Goal: Task Accomplishment & Management: Manage account settings

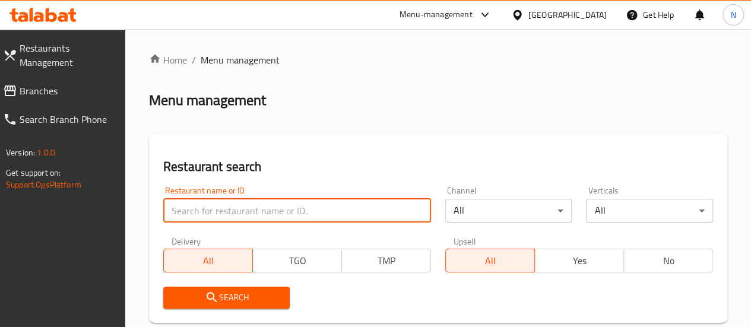
click at [223, 218] on input "search" at bounding box center [297, 211] width 268 height 24
type input "uncle tetsu"
click button "Search" at bounding box center [226, 298] width 127 height 22
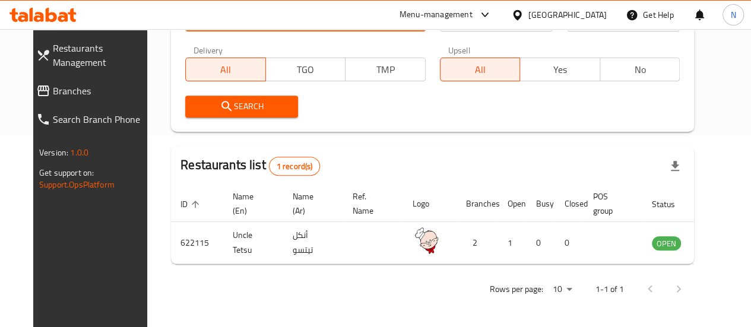
scroll to position [192, 0]
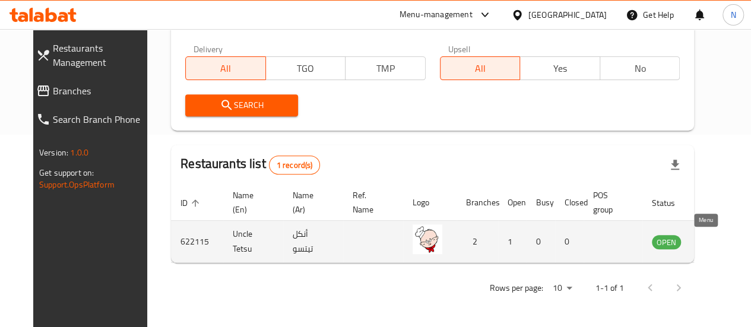
click at [715, 242] on icon "enhanced table" at bounding box center [721, 242] width 13 height 10
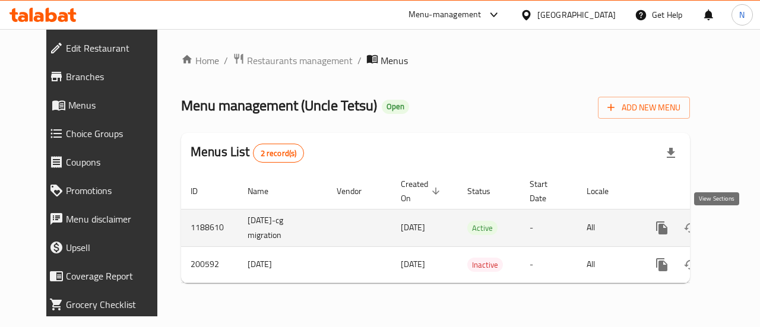
click at [733, 232] on link "enhanced table" at bounding box center [747, 228] width 28 height 28
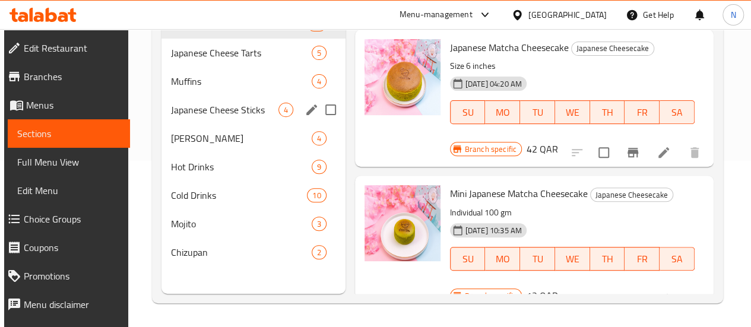
scroll to position [58, 0]
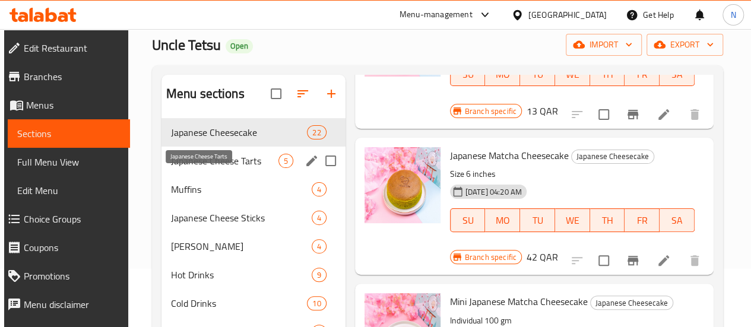
click at [187, 168] on span "Japanese Cheese Tarts" at bounding box center [224, 161] width 107 height 14
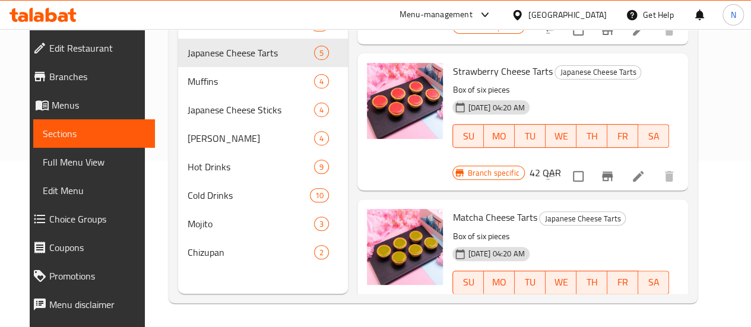
scroll to position [261, 0]
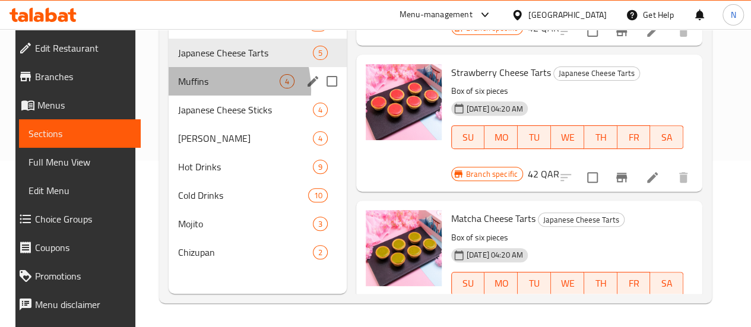
click at [196, 96] on div "Muffins 4" at bounding box center [258, 81] width 178 height 28
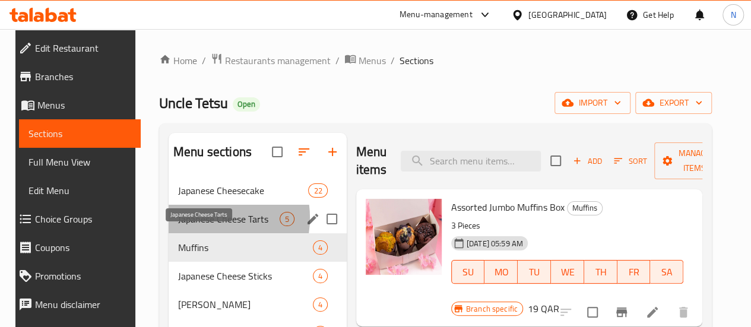
click at [197, 226] on span "Japanese Cheese Tarts" at bounding box center [229, 219] width 102 height 14
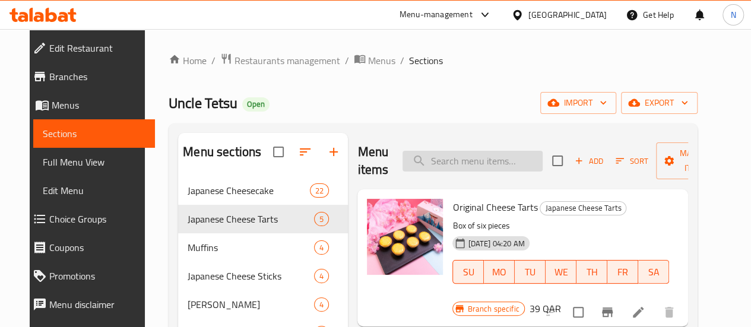
click at [433, 162] on input "search" at bounding box center [472, 161] width 140 height 21
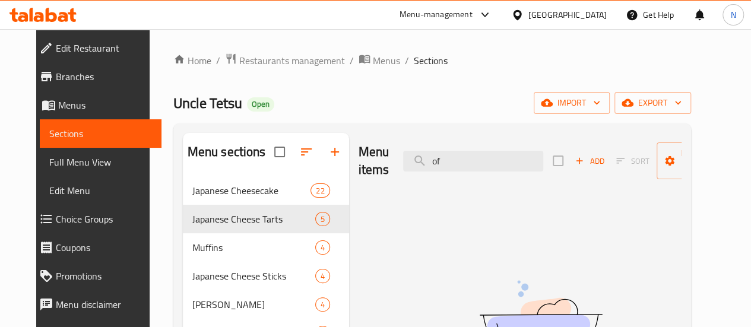
type input "o"
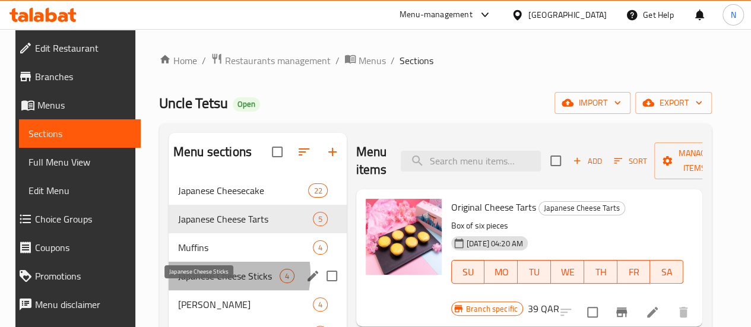
click at [209, 283] on span "Japanese Cheese Sticks" at bounding box center [229, 276] width 102 height 14
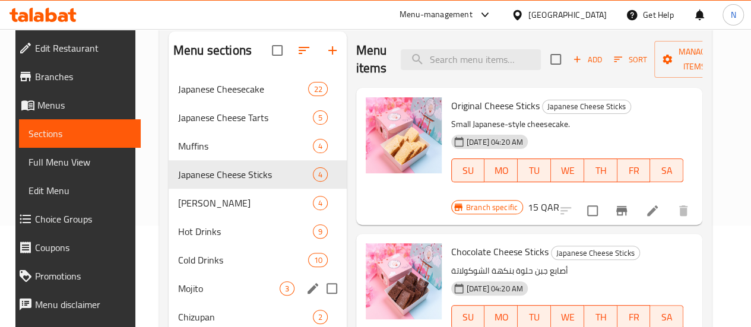
scroll to position [166, 0]
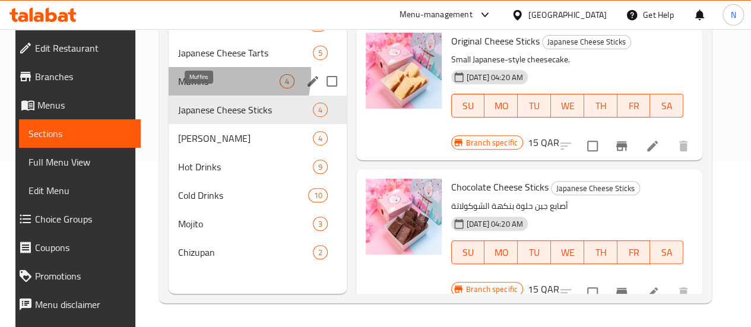
click at [205, 88] on span "Muffins" at bounding box center [229, 81] width 102 height 14
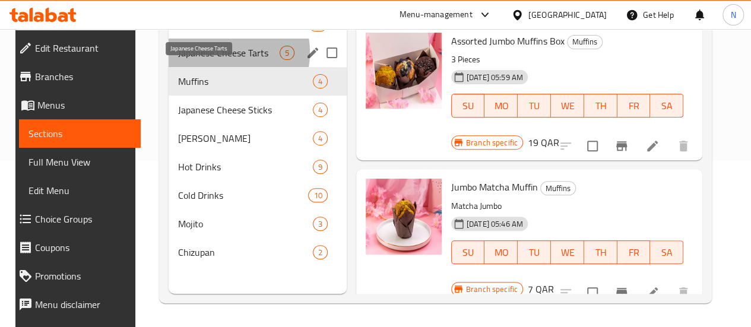
click at [211, 60] on span "Japanese Cheese Tarts" at bounding box center [229, 53] width 102 height 14
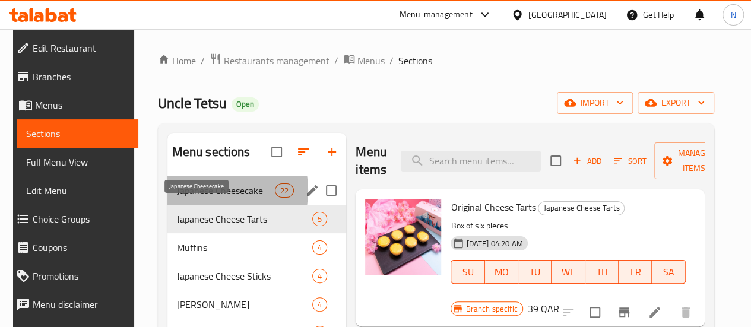
click at [202, 198] on span "Japanese Cheesecake" at bounding box center [226, 190] width 98 height 14
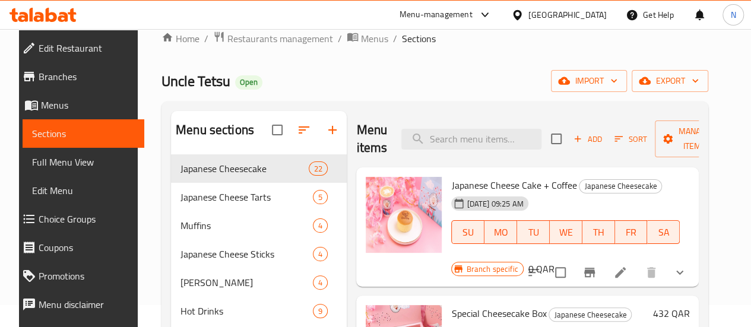
scroll to position [188, 0]
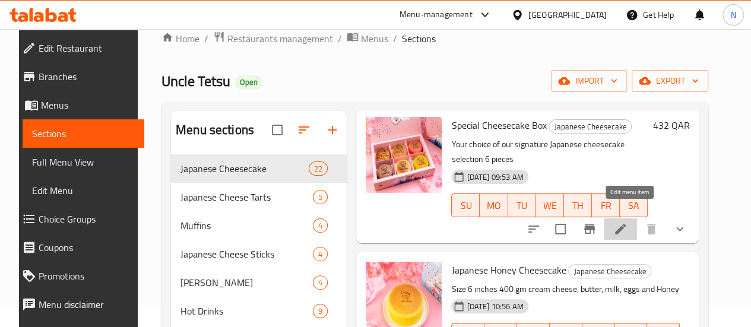
click at [627, 222] on icon at bounding box center [620, 229] width 14 height 14
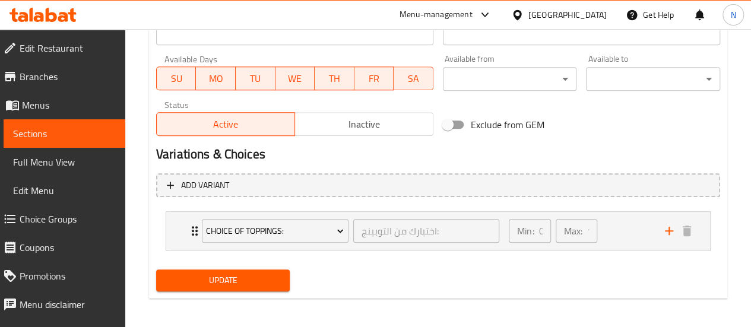
scroll to position [548, 0]
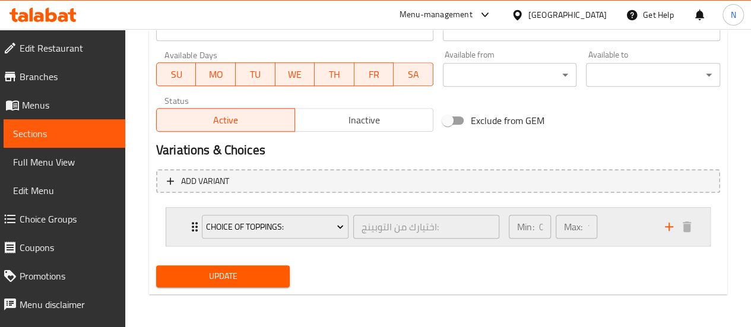
click at [423, 239] on div "اختيارك من التوبينج: ​" at bounding box center [426, 227] width 151 height 28
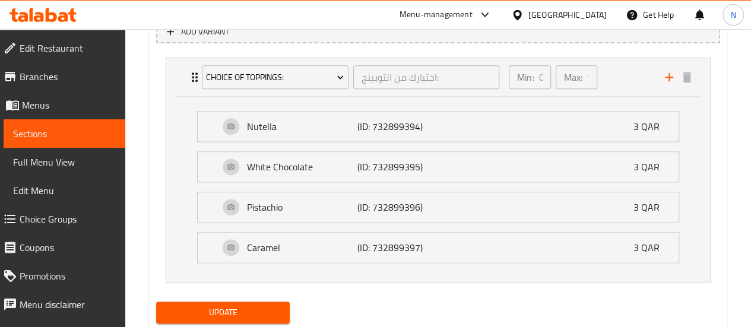
scroll to position [589, 0]
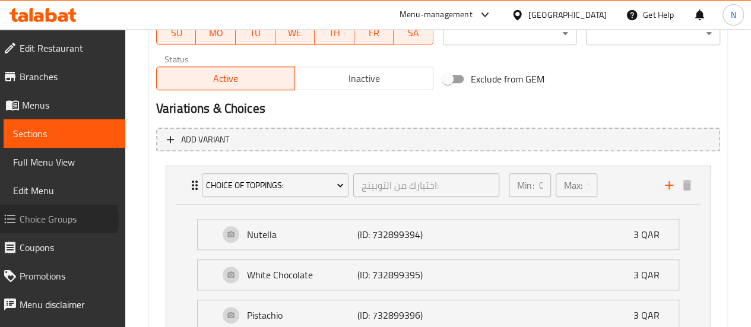
click at [51, 219] on span "Choice Groups" at bounding box center [68, 219] width 96 height 14
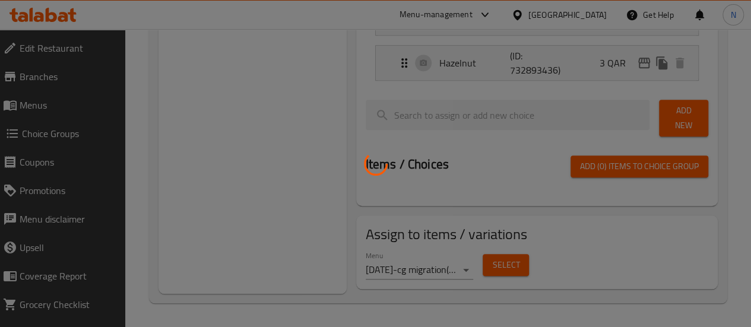
scroll to position [168, 0]
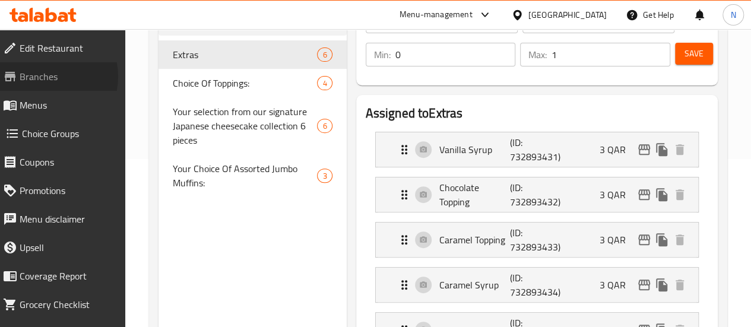
click at [42, 77] on span "Branches" at bounding box center [68, 76] width 96 height 14
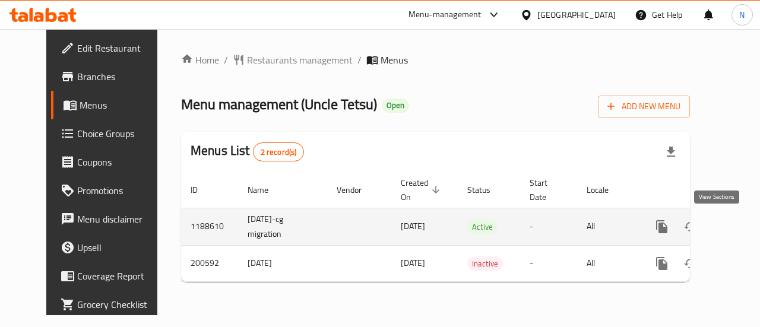
click at [740, 221] on icon "enhanced table" at bounding box center [747, 227] width 14 height 14
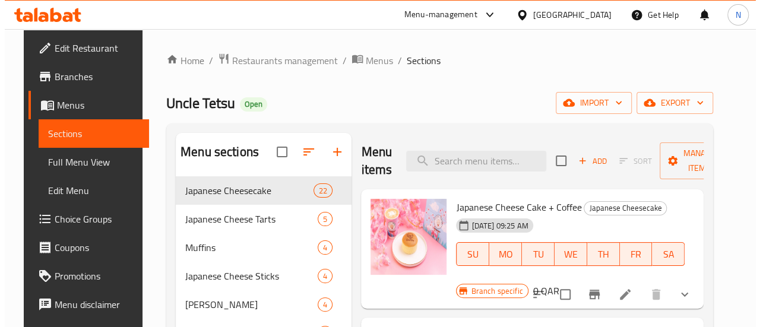
scroll to position [137, 0]
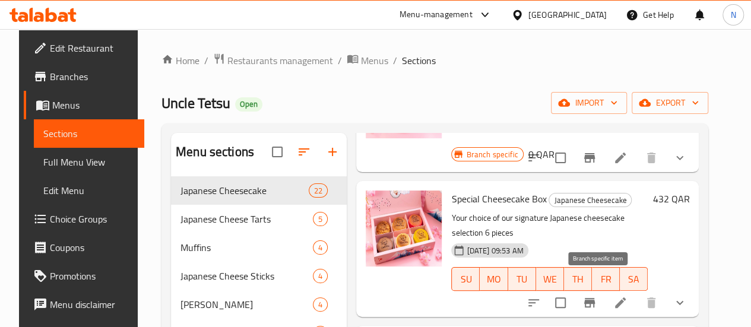
click at [592, 296] on icon "Branch-specific-item" at bounding box center [589, 303] width 14 height 14
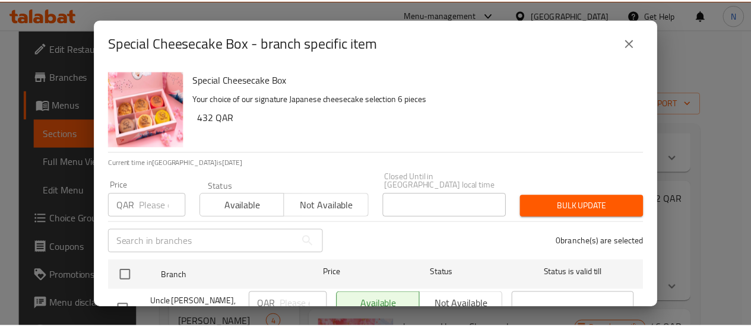
scroll to position [64, 0]
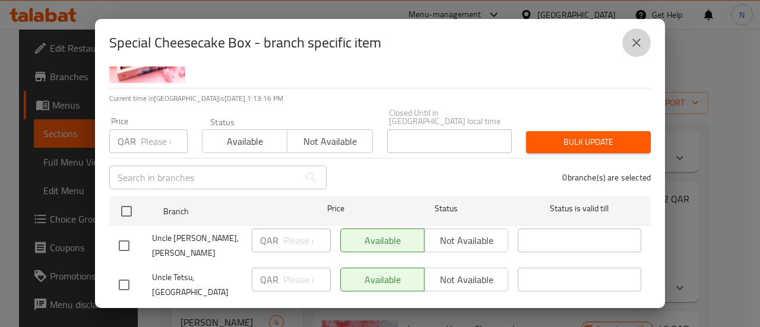
click at [635, 47] on icon "close" at bounding box center [636, 43] width 14 height 14
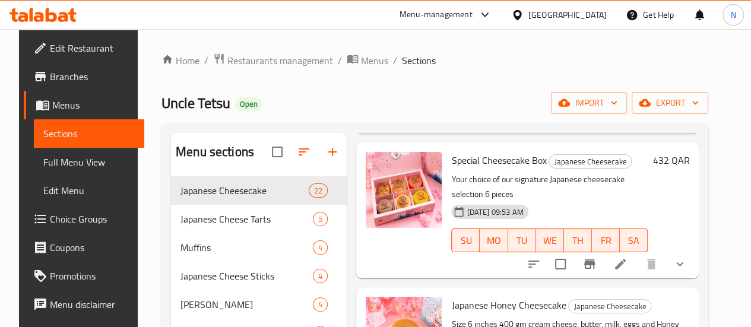
scroll to position [179, 0]
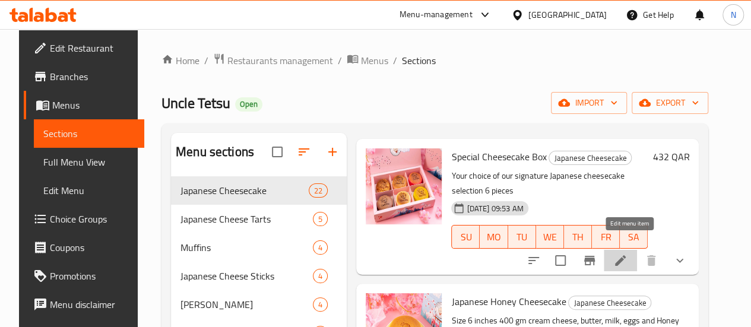
click at [626, 255] on icon at bounding box center [620, 260] width 11 height 11
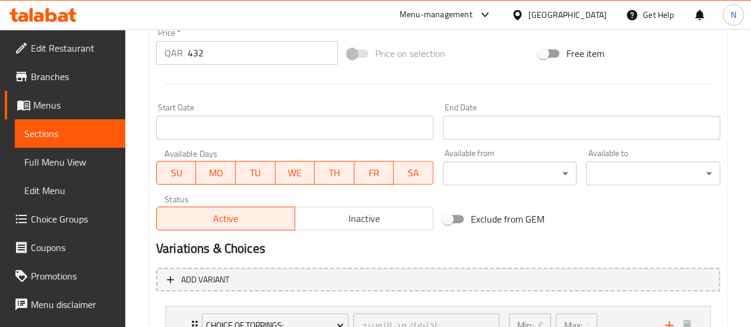
scroll to position [548, 0]
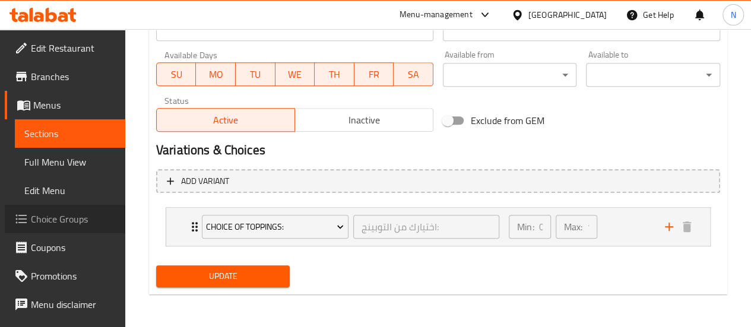
click at [69, 217] on span "Choice Groups" at bounding box center [73, 219] width 85 height 14
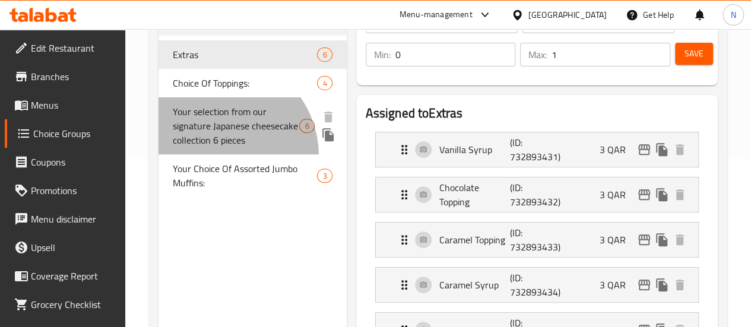
click at [215, 147] on span "Your selection from our signature Japanese cheesecake collection 6 pieces" at bounding box center [236, 125] width 127 height 43
type input "Your selection from our signature Japanese cheesecake collection 6 pieces"
type input "اختيارك من تشكيلة التشيز كيك الياباني المميزة 6 قطع"
type input "6"
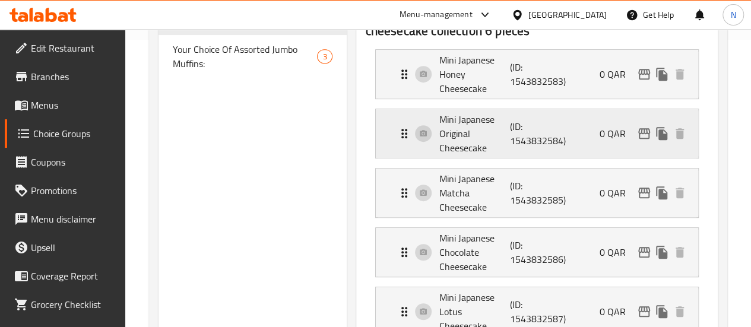
scroll to position [291, 0]
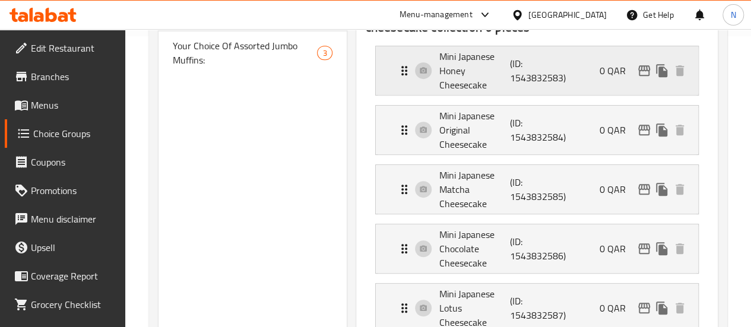
click at [515, 72] on p "(ID: 1543832583)" at bounding box center [533, 70] width 47 height 28
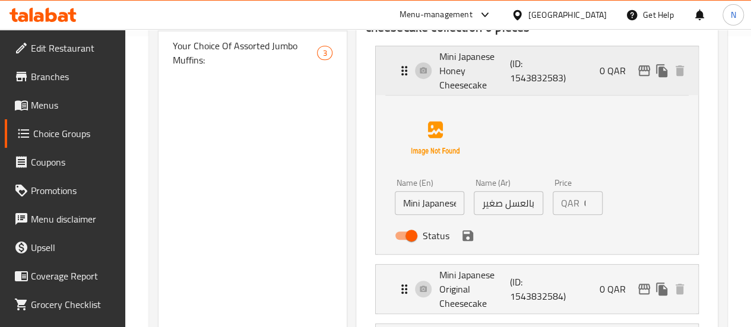
click at [515, 72] on p "(ID: 1543832583)" at bounding box center [533, 70] width 47 height 28
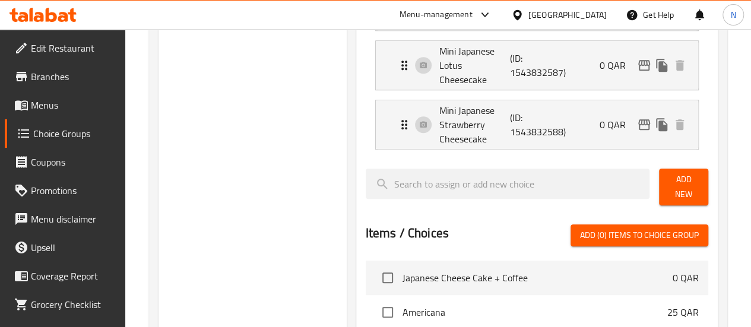
scroll to position [571, 0]
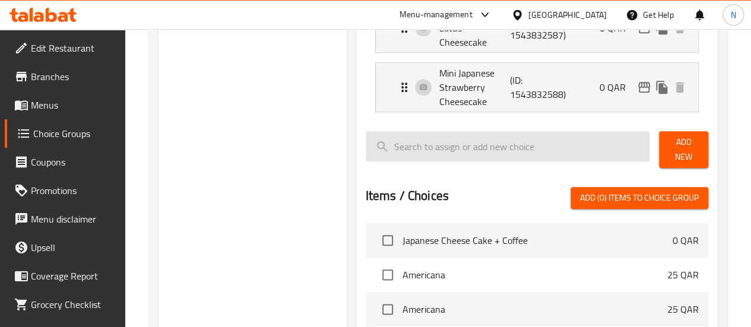
click at [454, 131] on input "search" at bounding box center [508, 146] width 284 height 30
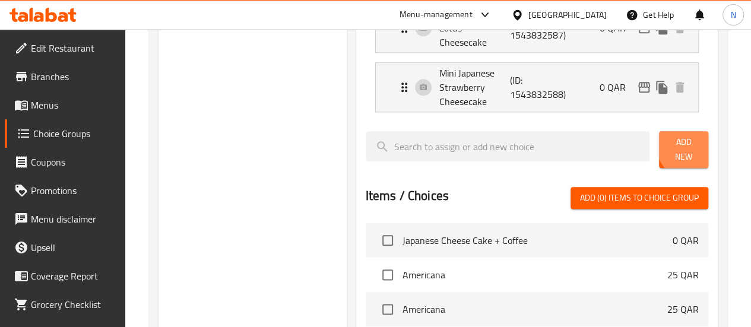
click at [686, 135] on span "Add New" at bounding box center [683, 150] width 30 height 30
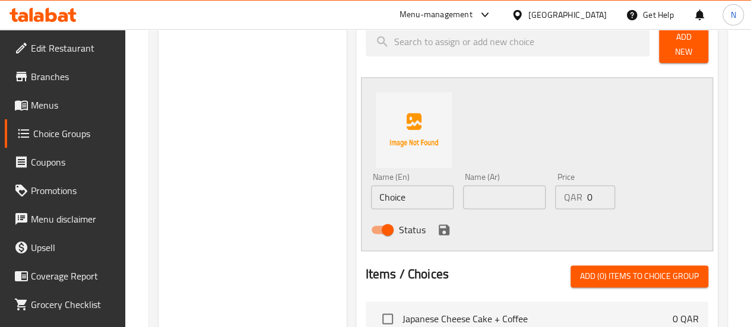
scroll to position [677, 0]
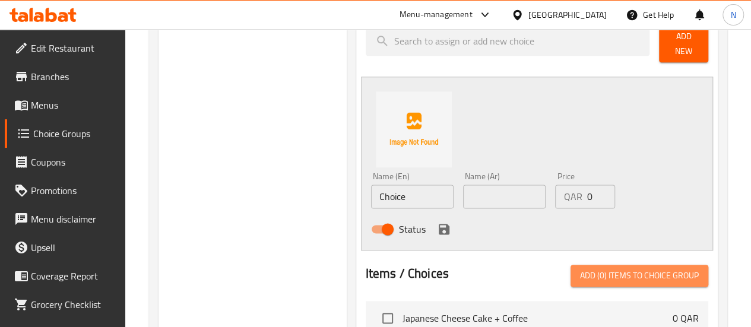
click at [619, 268] on span "Add (0) items to choice group" at bounding box center [639, 275] width 119 height 15
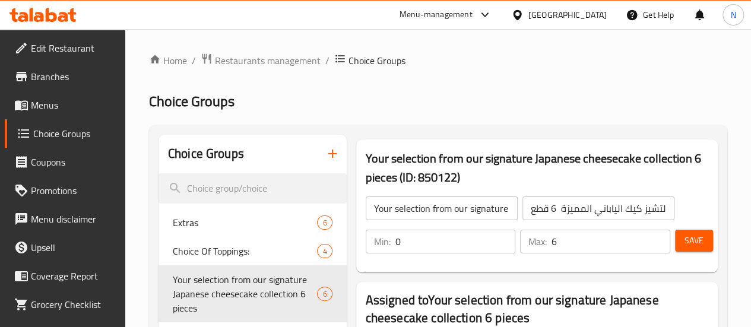
scroll to position [45, 0]
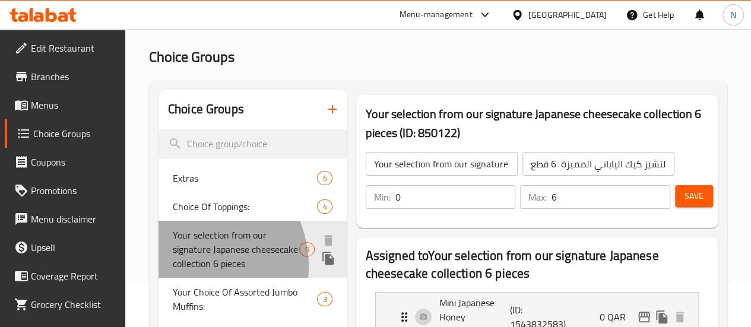
click at [189, 267] on span "Your selection from our signature Japanese cheesecake collection 6 pieces" at bounding box center [236, 249] width 127 height 43
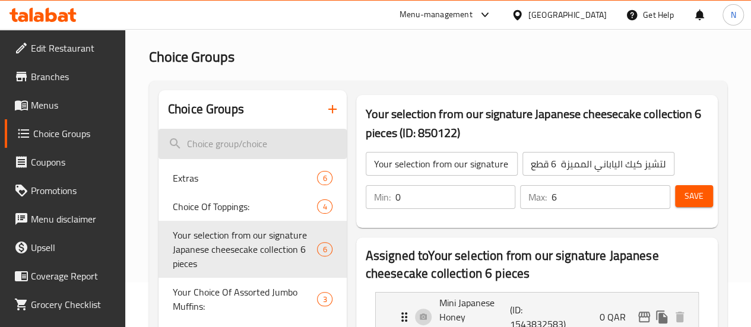
click at [226, 142] on input "search" at bounding box center [252, 144] width 188 height 30
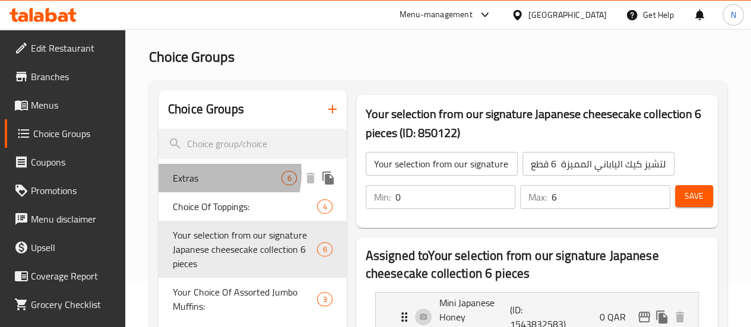
click at [202, 173] on span "Extras" at bounding box center [227, 178] width 109 height 14
type input "Extras"
type input "اضافات"
type input "1"
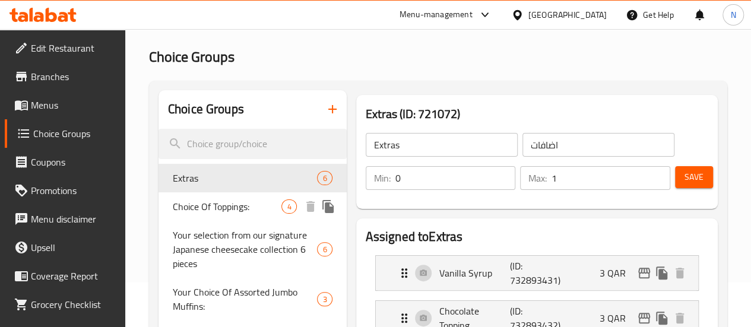
click at [201, 194] on div "Choice Of Toppings: 4" at bounding box center [252, 206] width 188 height 28
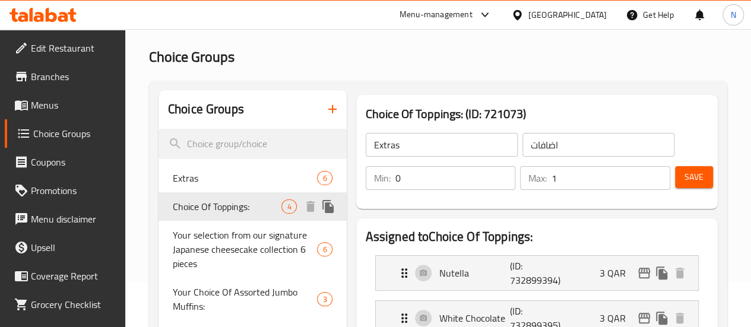
type input "Choice Of Toppings:"
type input "اختيارك من التوبينج:"
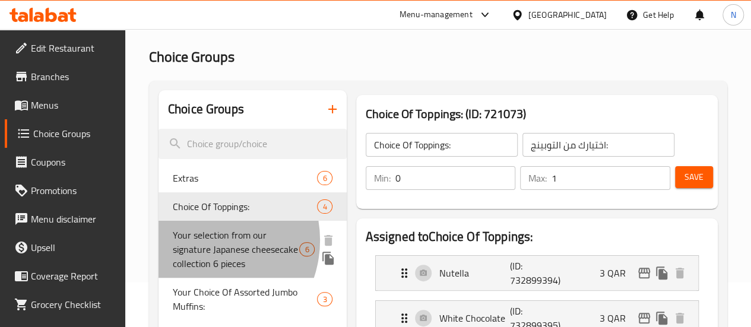
click at [202, 240] on span "Your selection from our signature Japanese cheesecake collection 6 pieces" at bounding box center [236, 249] width 127 height 43
type input "Your selection from our signature Japanese cheesecake collection 6 pieces"
type input "اختيارك من تشكيلة التشيز كيك الياباني المميزة 6 قطع"
type input "6"
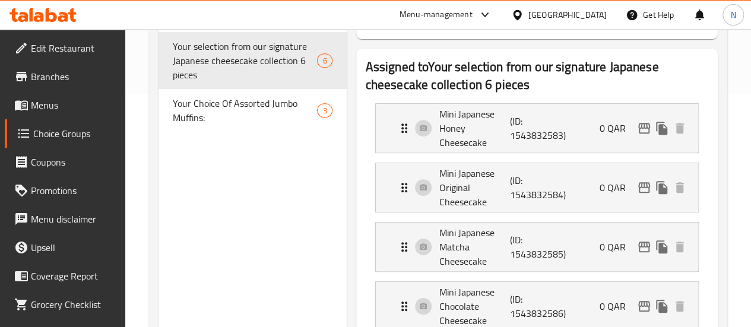
scroll to position [0, 0]
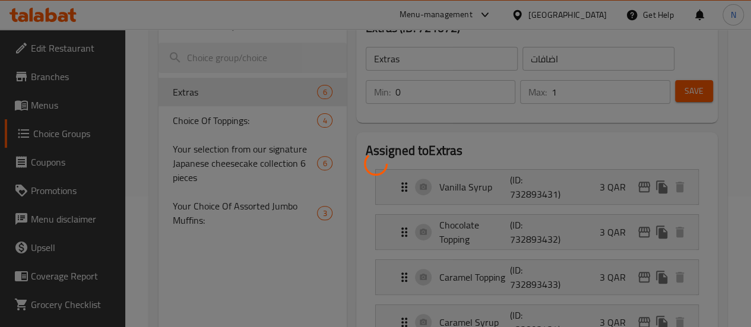
scroll to position [134, 0]
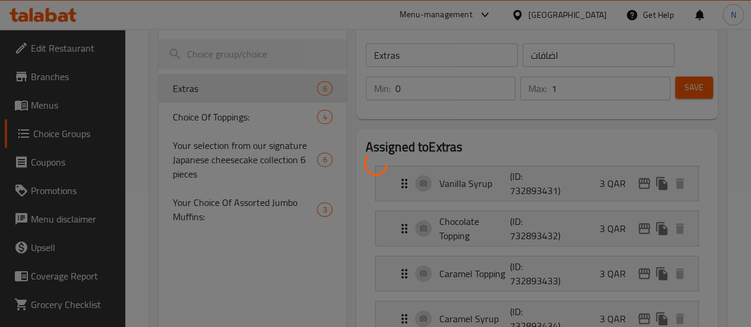
click at [226, 161] on div at bounding box center [375, 163] width 751 height 327
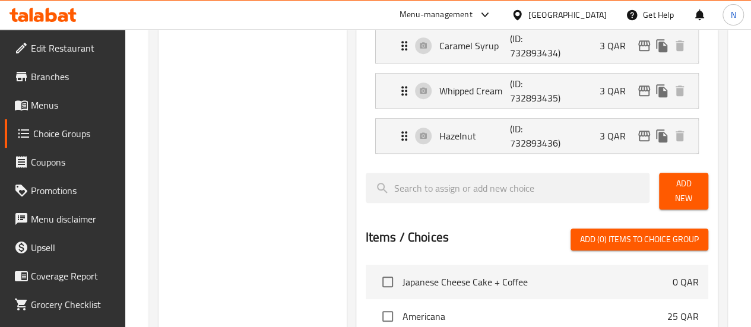
scroll to position [409, 0]
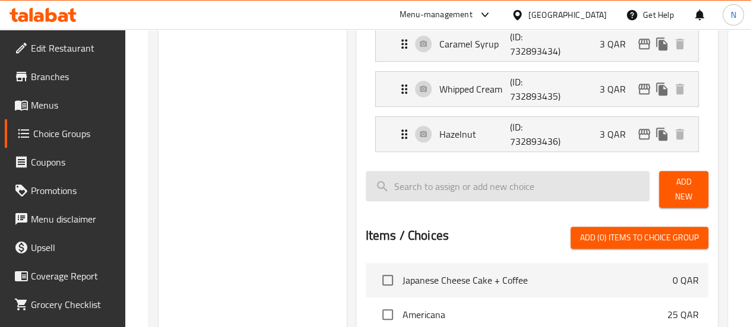
click at [450, 176] on input "search" at bounding box center [508, 186] width 284 height 30
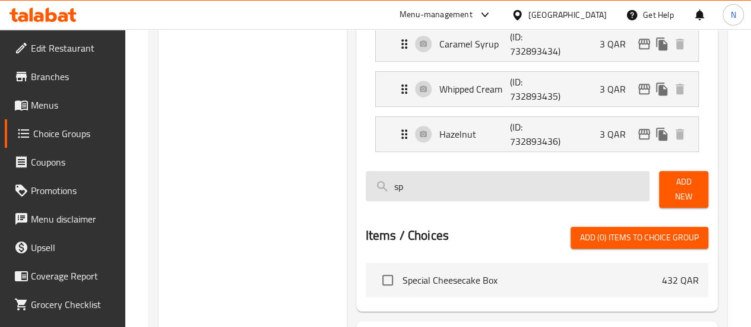
type input "s"
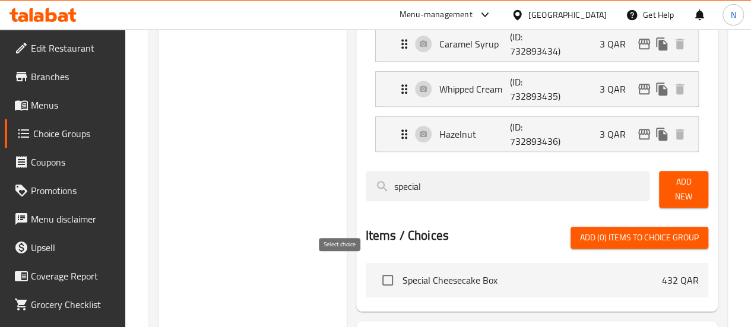
type input "special"
click at [375, 272] on input "checkbox" at bounding box center [387, 280] width 25 height 25
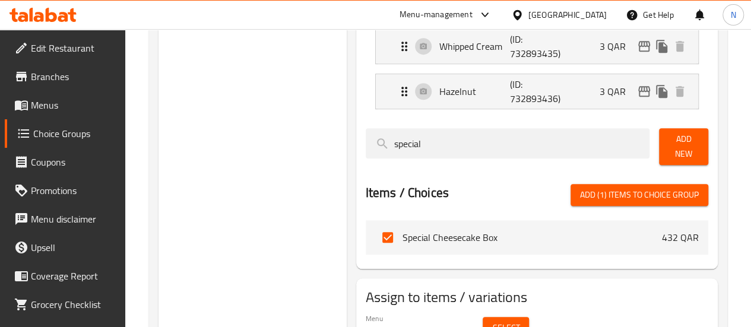
scroll to position [506, 0]
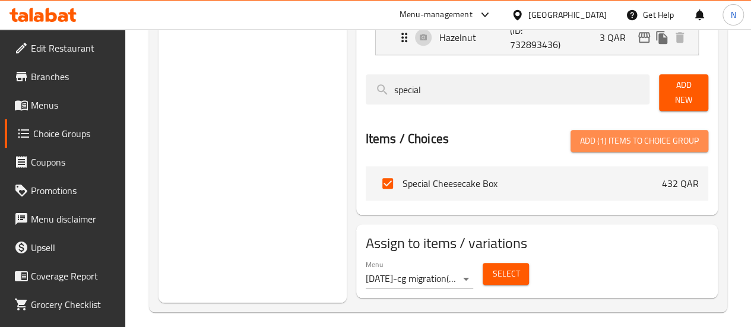
click at [623, 139] on span "Add (1) items to choice group" at bounding box center [639, 141] width 119 height 15
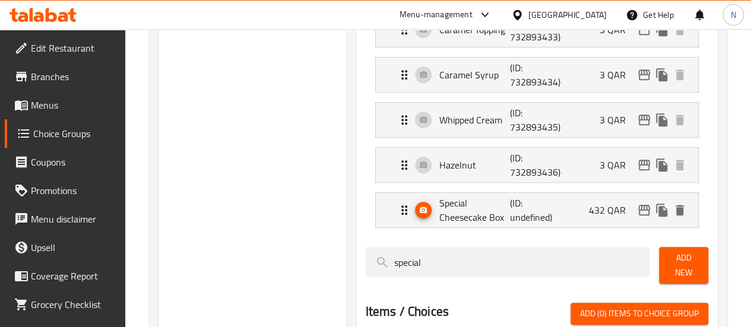
scroll to position [381, 0]
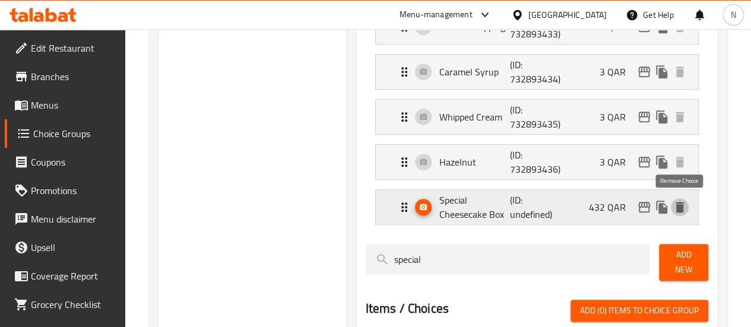
click at [683, 207] on icon "delete" at bounding box center [680, 207] width 8 height 11
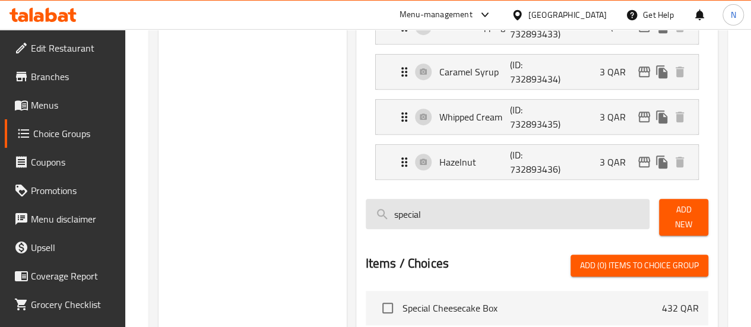
click at [448, 216] on input "special" at bounding box center [508, 214] width 284 height 30
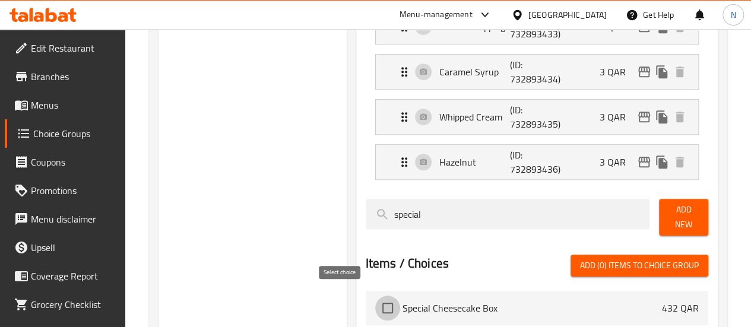
click at [375, 299] on input "checkbox" at bounding box center [387, 308] width 25 height 25
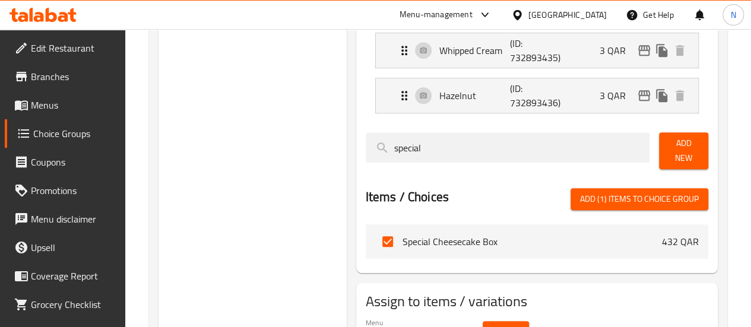
scroll to position [454, 0]
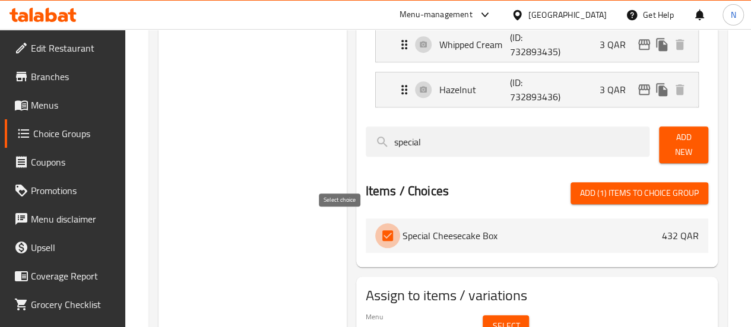
click at [375, 228] on input "checkbox" at bounding box center [387, 235] width 25 height 25
checkbox input "false"
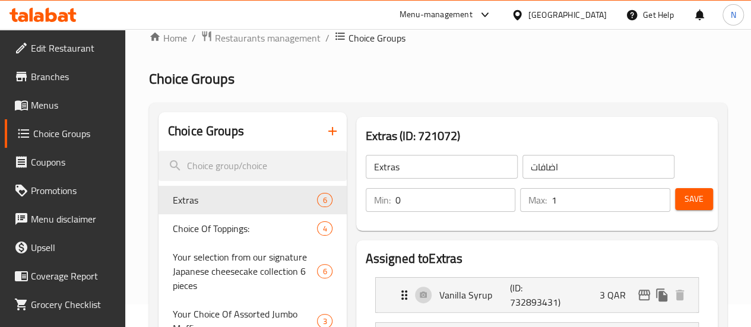
scroll to position [0, 0]
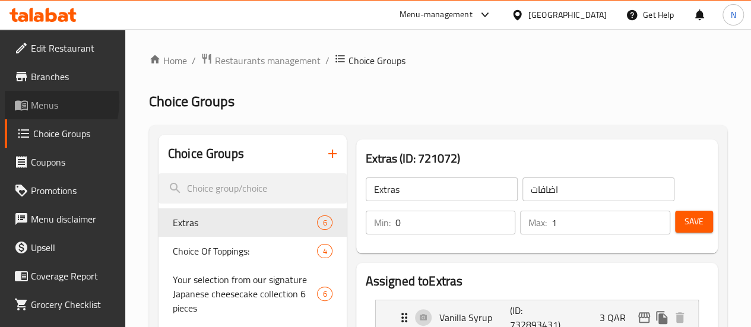
click at [45, 102] on span "Menus" at bounding box center [73, 105] width 85 height 14
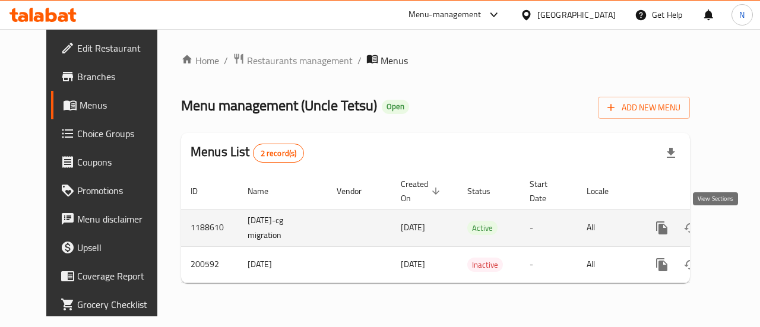
click at [742, 227] on icon "enhanced table" at bounding box center [747, 228] width 11 height 11
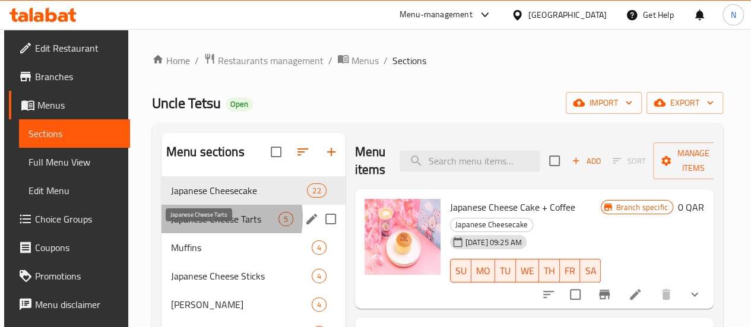
click at [215, 226] on span "Japanese Cheese Tarts" at bounding box center [224, 219] width 107 height 14
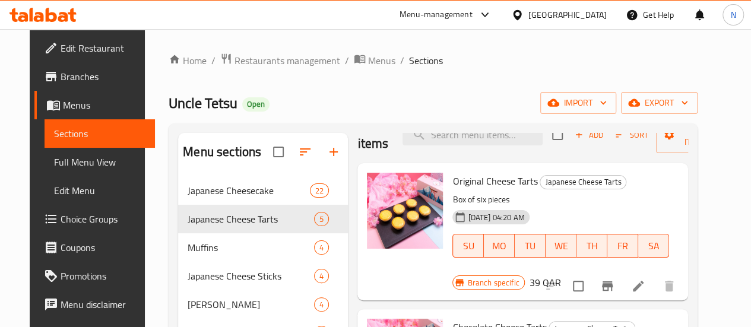
scroll to position [27, 0]
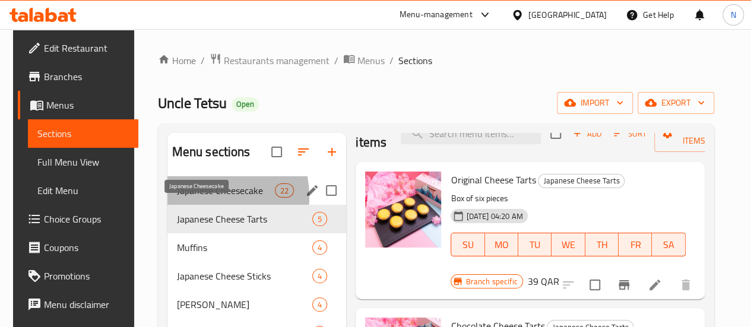
click at [202, 198] on span "Japanese Cheesecake" at bounding box center [226, 190] width 98 height 14
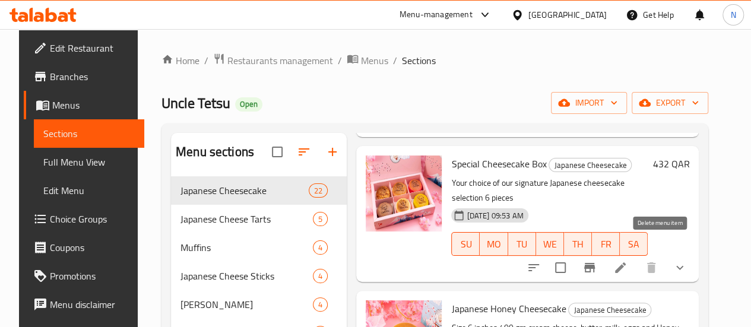
scroll to position [172, 0]
click at [621, 259] on li at bounding box center [620, 266] width 33 height 21
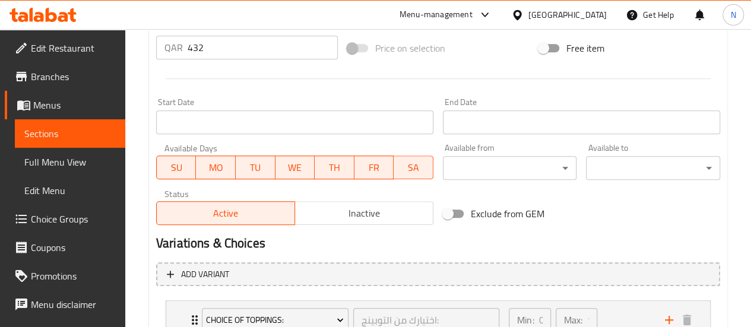
scroll to position [548, 0]
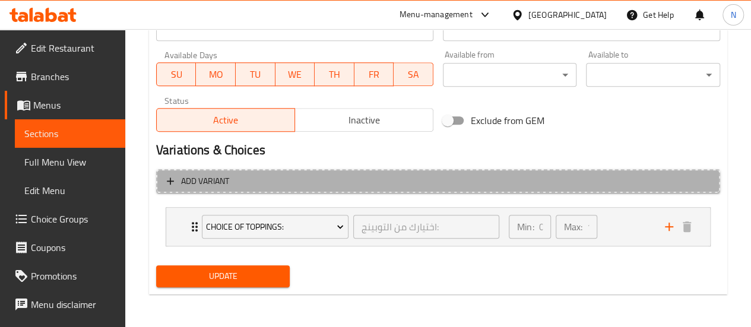
click at [336, 169] on button "Add variant" at bounding box center [438, 181] width 564 height 24
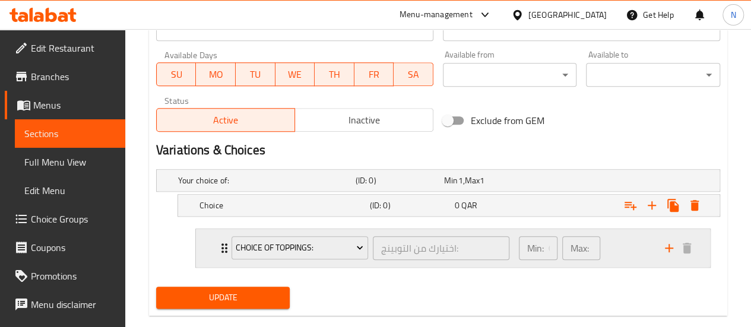
click at [344, 263] on div "Choice Of Toppings: اختيارك من التوبينج: ​" at bounding box center [370, 248] width 292 height 38
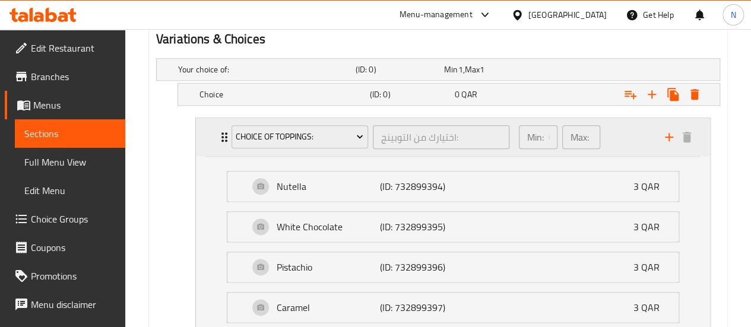
scroll to position [657, 0]
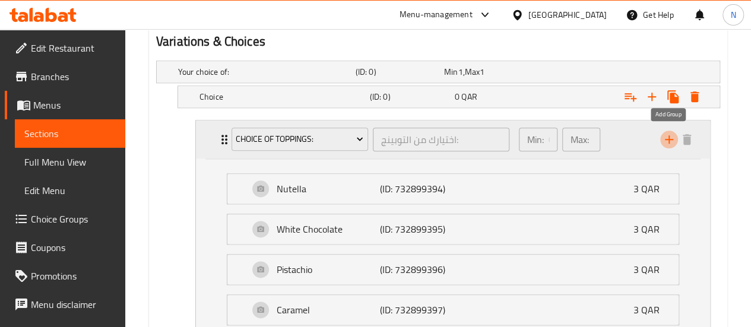
click at [671, 140] on icon "add" at bounding box center [669, 139] width 14 height 14
click at [649, 98] on icon "Expand" at bounding box center [652, 97] width 14 height 14
click at [629, 98] on icon "Expand" at bounding box center [630, 97] width 14 height 14
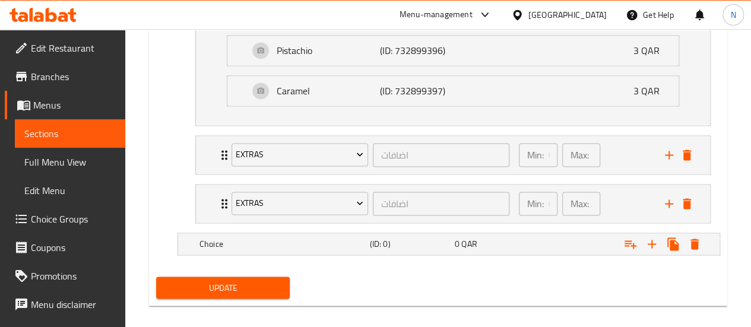
scroll to position [883, 0]
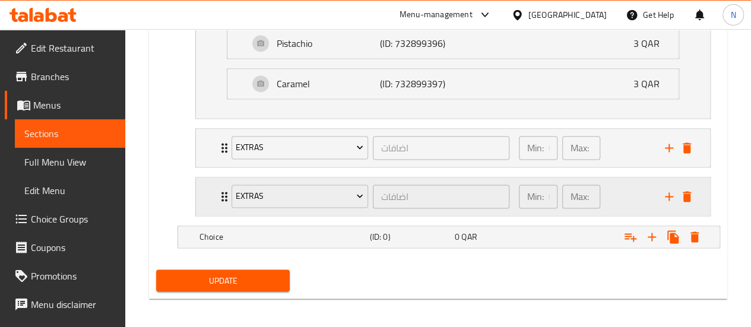
click at [686, 181] on div "Extras اضافات ​ Min: 0 ​ Max: 1 ​" at bounding box center [456, 196] width 478 height 38
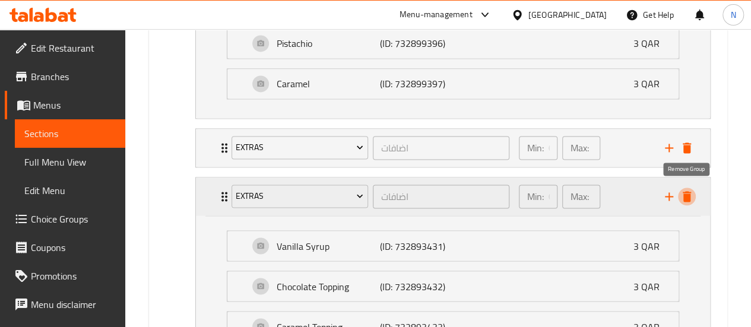
click at [686, 191] on icon "delete" at bounding box center [687, 196] width 8 height 11
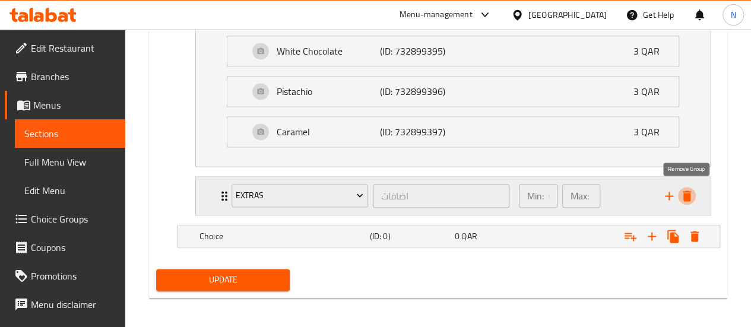
click at [684, 193] on icon "delete" at bounding box center [687, 196] width 8 height 11
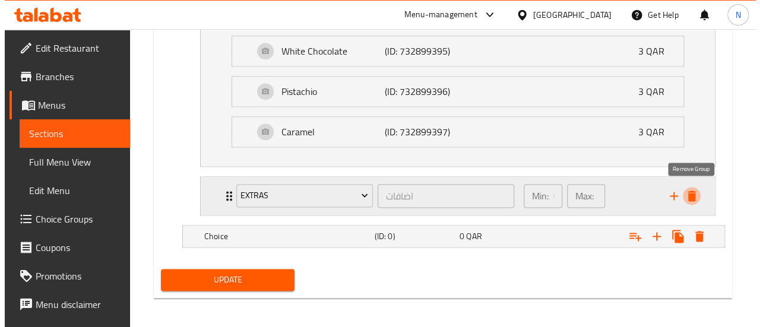
scroll to position [786, 0]
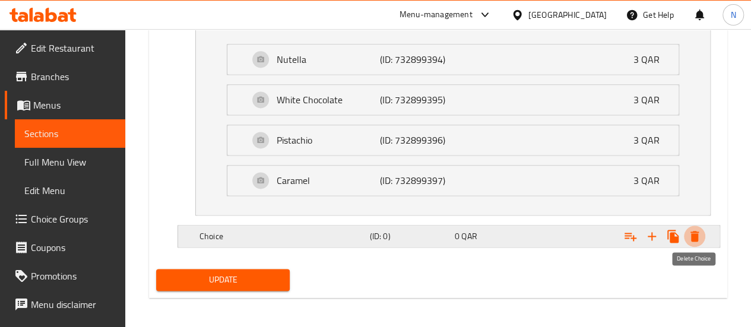
click at [699, 232] on icon "Expand" at bounding box center [694, 236] width 14 height 14
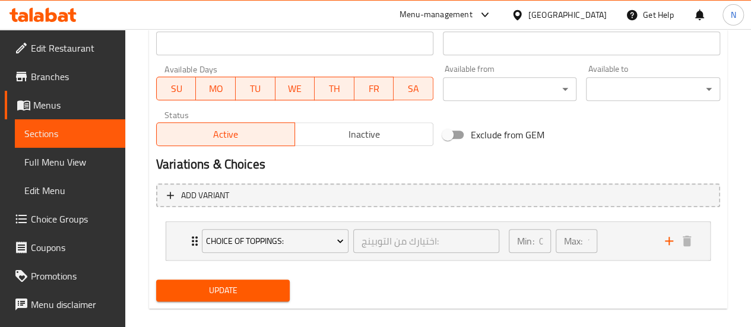
scroll to position [535, 0]
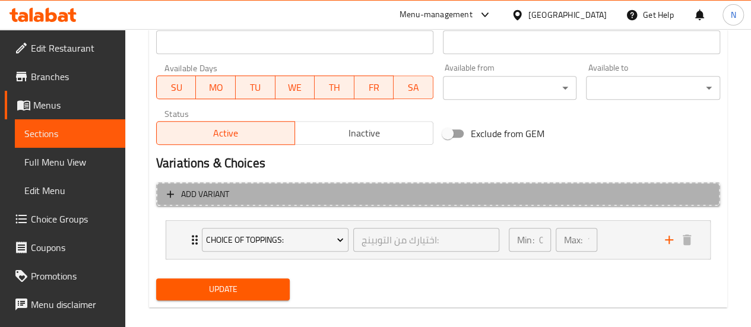
click at [221, 202] on button "Add variant" at bounding box center [438, 194] width 564 height 24
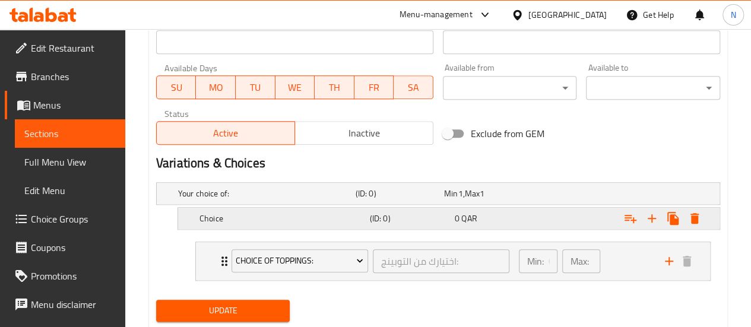
click at [394, 199] on h5 "(ID: 0)" at bounding box center [398, 194] width 84 height 12
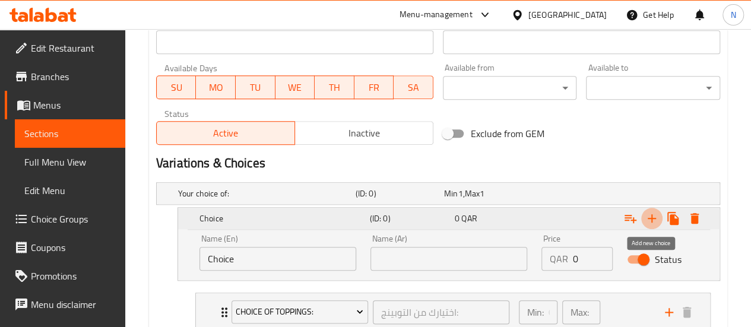
click at [650, 217] on icon "Expand" at bounding box center [652, 218] width 8 height 8
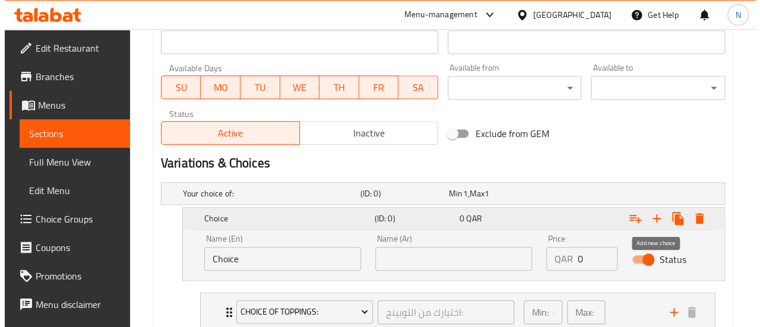
scroll to position [653, 0]
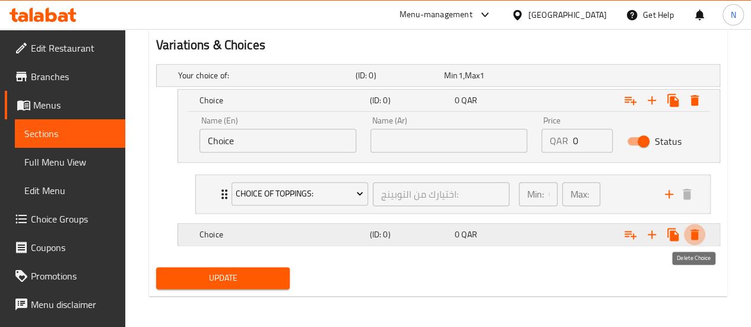
click at [700, 234] on icon "Expand" at bounding box center [694, 234] width 14 height 14
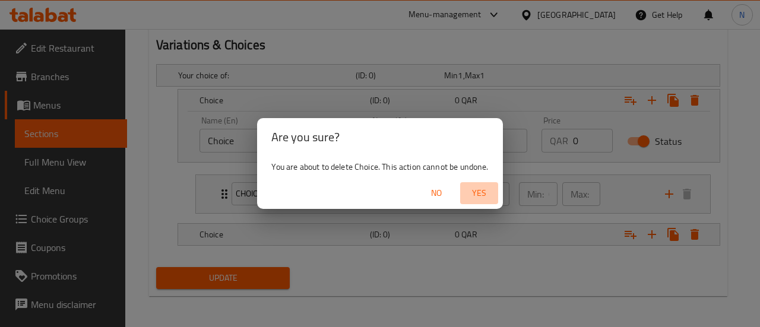
click at [477, 199] on span "Yes" at bounding box center [479, 193] width 28 height 15
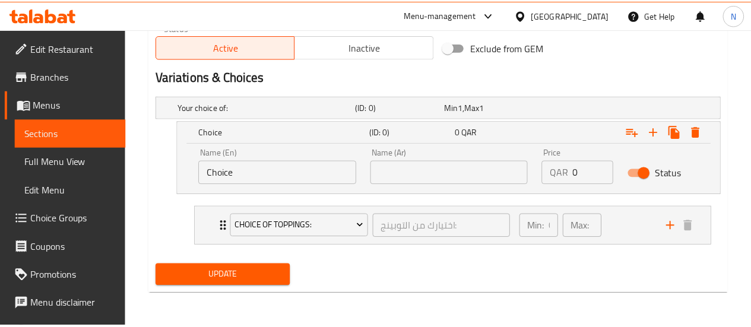
scroll to position [619, 0]
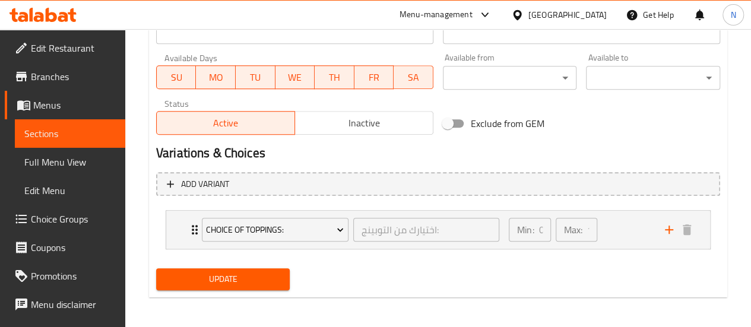
scroll to position [546, 0]
click at [463, 248] on div "Choice Of Toppings: اختيارك من التوبينج: ​" at bounding box center [351, 229] width 312 height 38
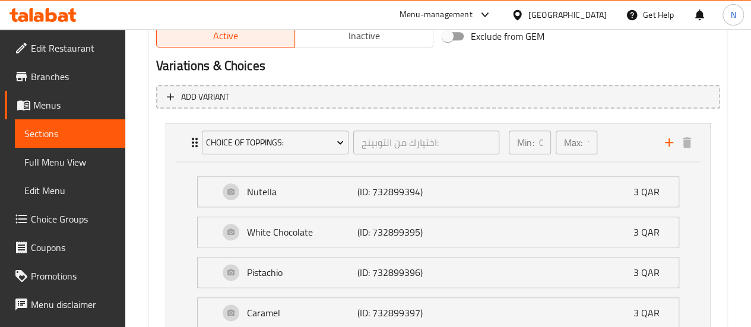
scroll to position [632, 0]
click at [667, 145] on icon "add" at bounding box center [669, 143] width 14 height 14
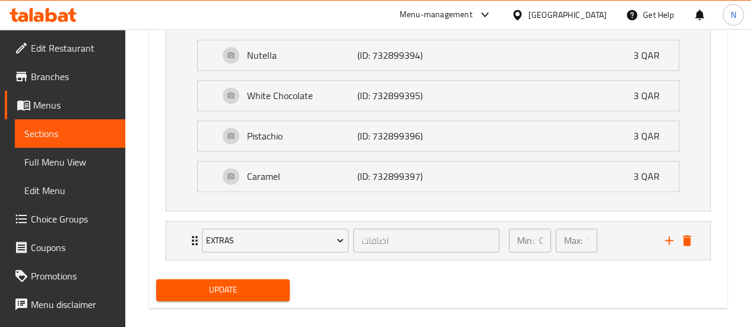
scroll to position [781, 0]
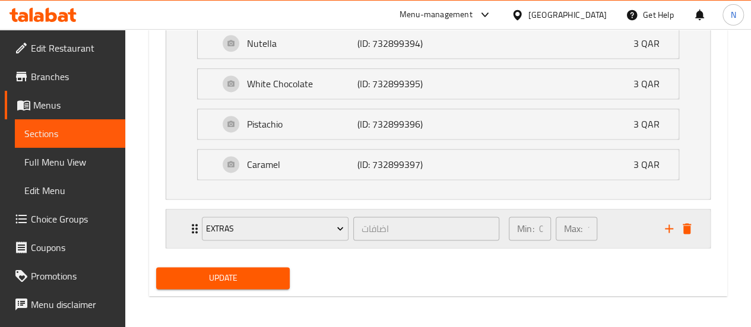
click at [643, 237] on div "Min: 0 ​ Max: 1 ​" at bounding box center [580, 229] width 156 height 38
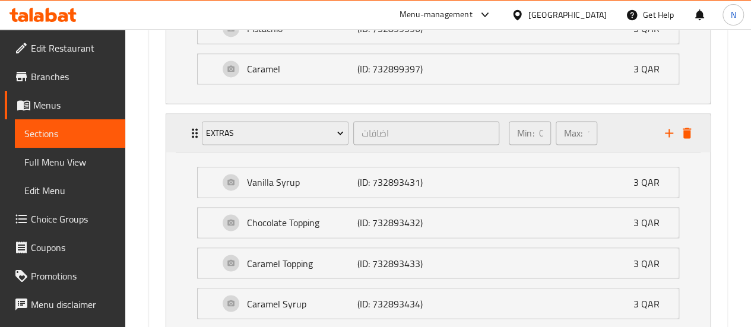
scroll to position [877, 0]
click at [686, 129] on icon "delete" at bounding box center [687, 132] width 8 height 11
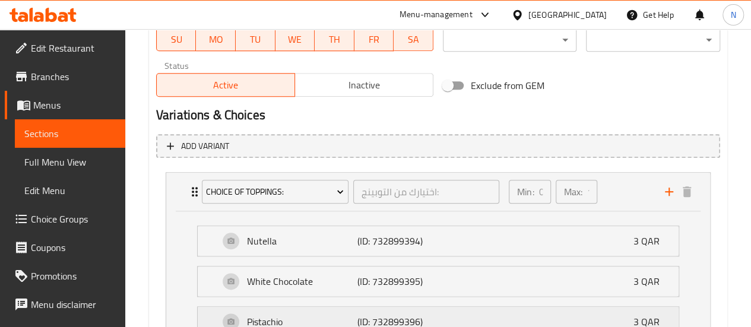
scroll to position [586, 0]
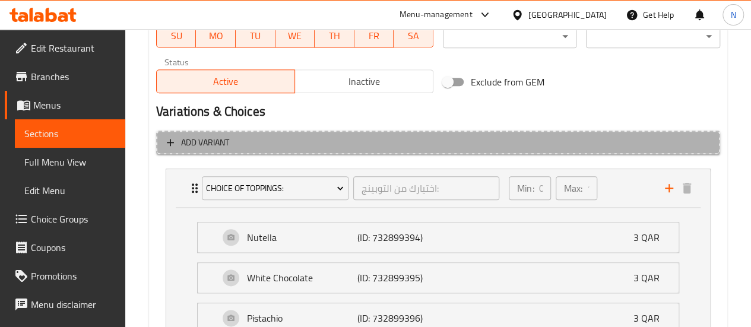
click at [296, 145] on span "Add variant" at bounding box center [438, 142] width 543 height 15
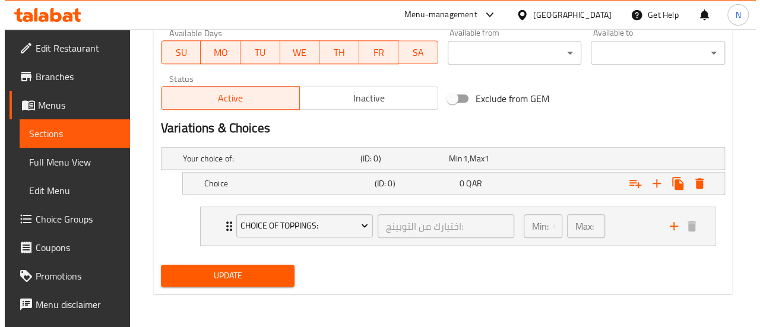
scroll to position [568, 0]
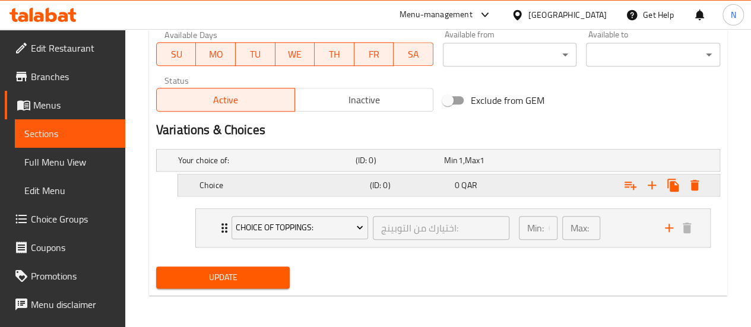
click at [326, 169] on div "Choice" at bounding box center [264, 160] width 177 height 17
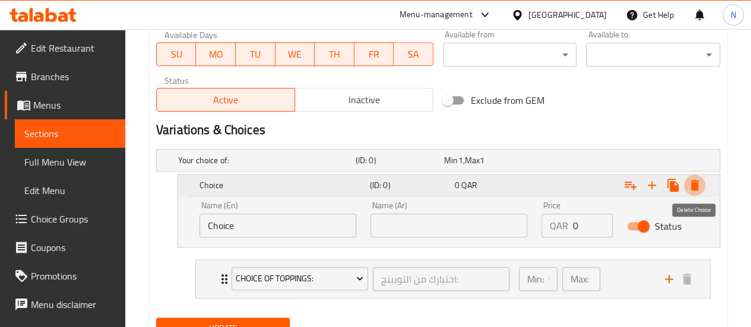
click at [690, 182] on icon "Expand" at bounding box center [694, 185] width 14 height 14
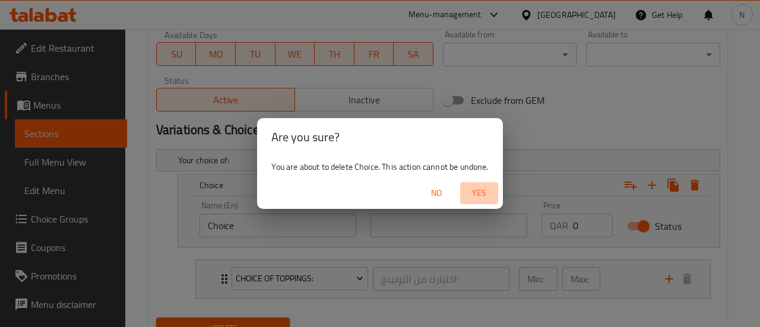
click at [471, 186] on span "Yes" at bounding box center [479, 193] width 28 height 15
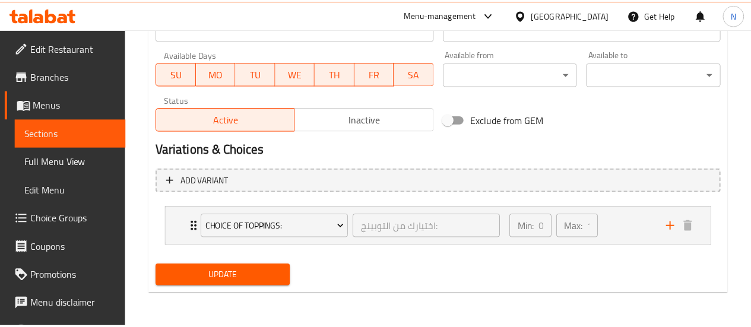
scroll to position [548, 0]
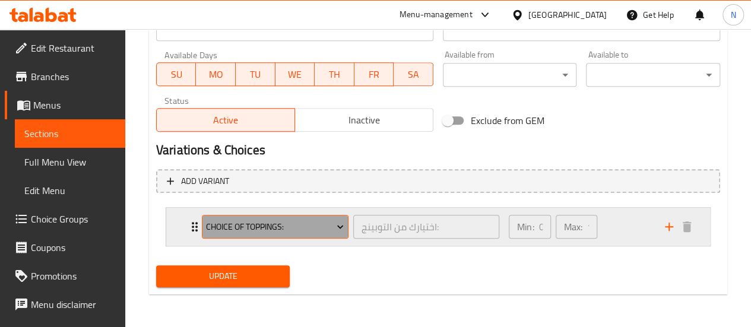
click at [332, 223] on span "Choice Of Toppings:" at bounding box center [275, 227] width 138 height 15
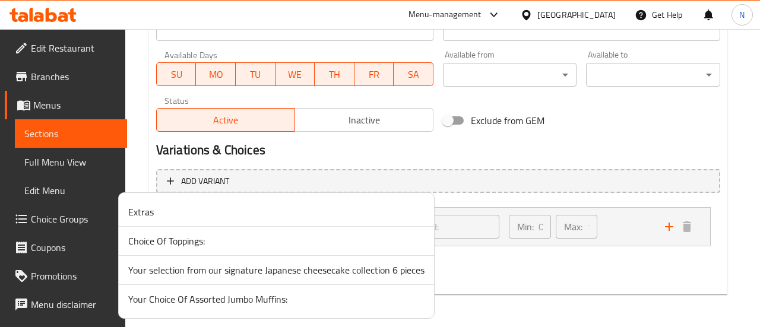
click at [457, 155] on div at bounding box center [380, 163] width 760 height 327
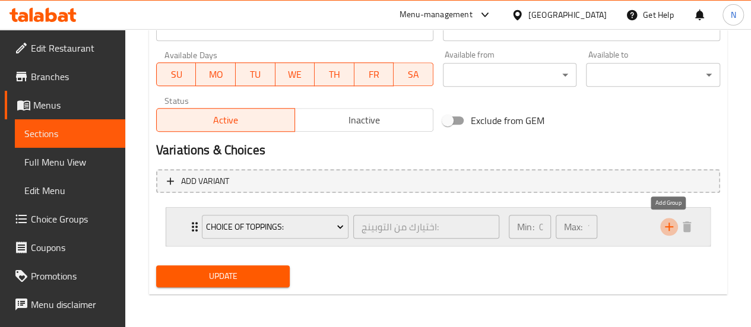
click at [667, 227] on icon "add" at bounding box center [669, 227] width 8 height 8
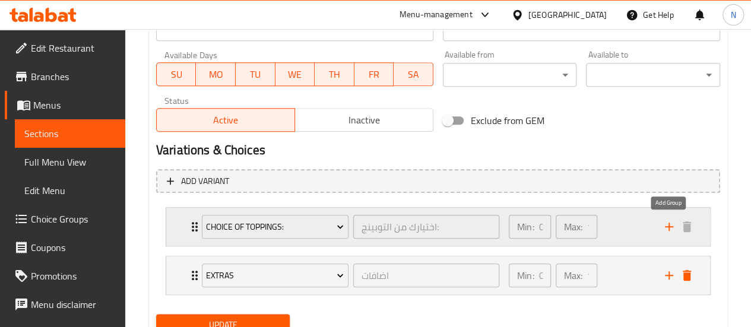
scroll to position [596, 0]
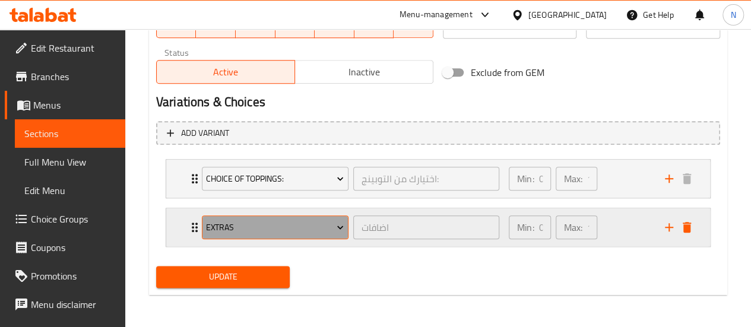
click at [311, 228] on span "Extras" at bounding box center [275, 227] width 138 height 15
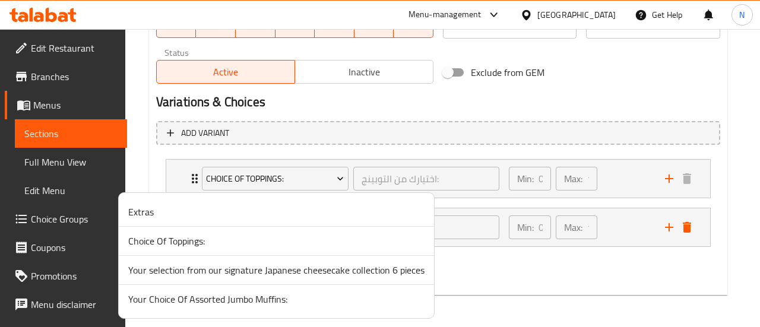
click at [274, 271] on span "Your selection from our signature Japanese cheesecake collection 6 pieces" at bounding box center [276, 270] width 296 height 14
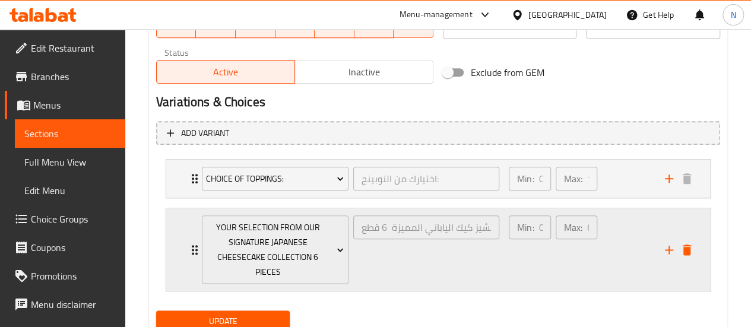
scroll to position [640, 0]
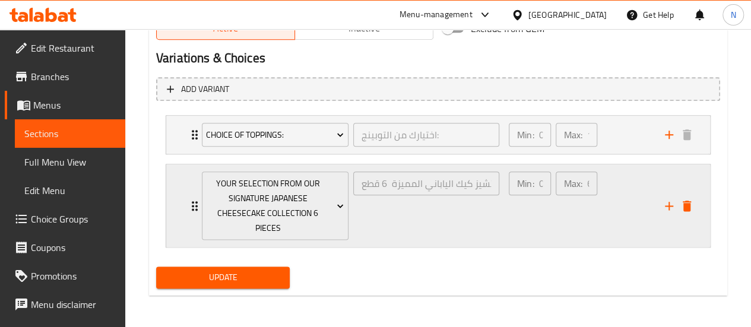
click at [417, 218] on div "اختيارك من تشكيلة التشيز كيك الياباني المميزة 6 قطع ​" at bounding box center [426, 205] width 151 height 73
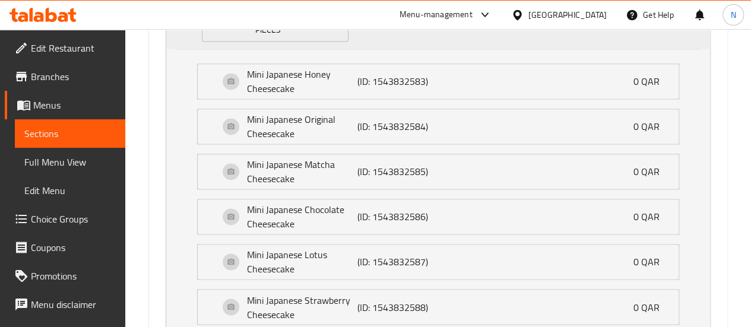
scroll to position [933, 0]
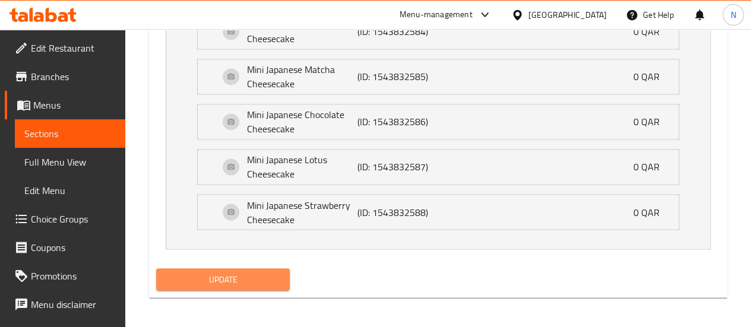
click at [214, 272] on span "Update" at bounding box center [223, 279] width 115 height 15
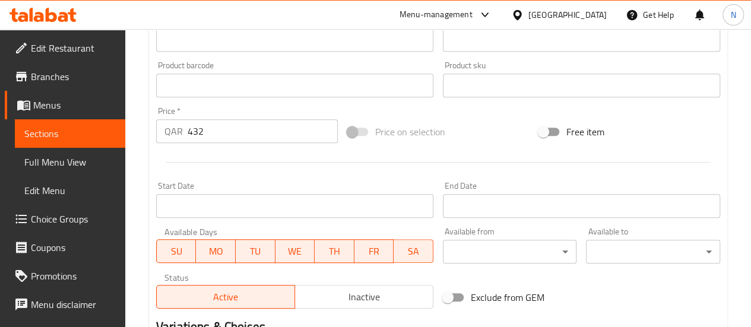
scroll to position [374, 0]
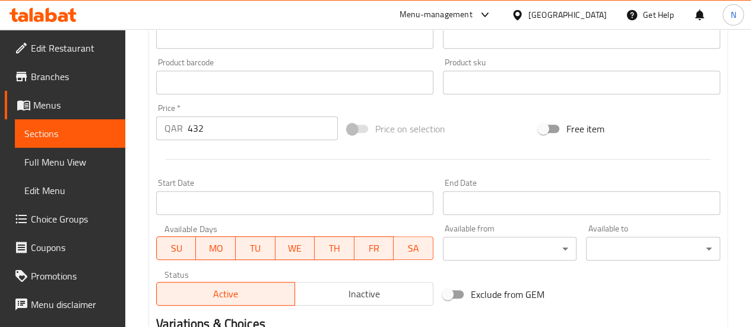
click at [232, 134] on input "432" at bounding box center [263, 128] width 150 height 24
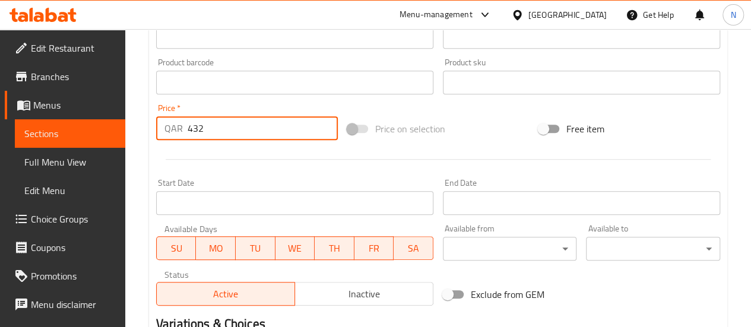
click at [232, 134] on input "432" at bounding box center [263, 128] width 150 height 24
type input "72"
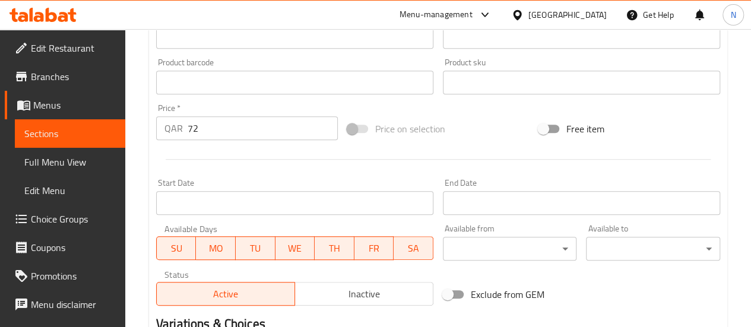
click at [242, 166] on div at bounding box center [437, 159] width 573 height 29
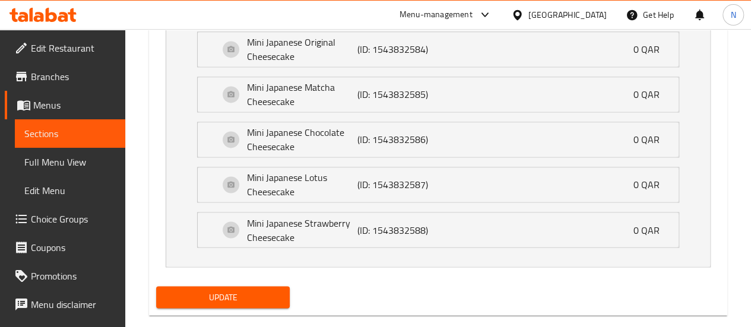
scroll to position [926, 0]
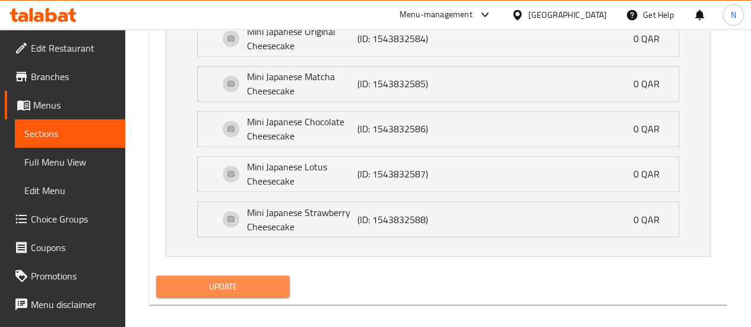
click at [237, 279] on span "Update" at bounding box center [223, 286] width 115 height 15
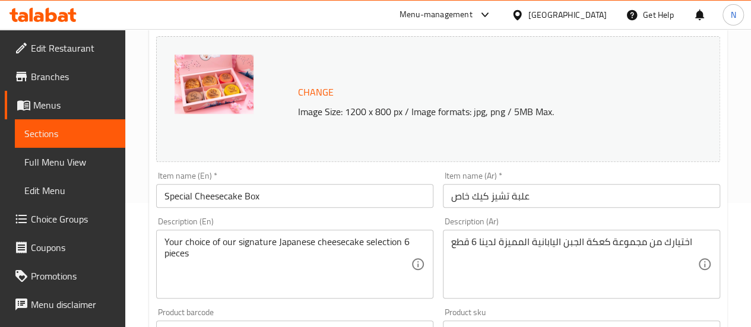
scroll to position [0, 0]
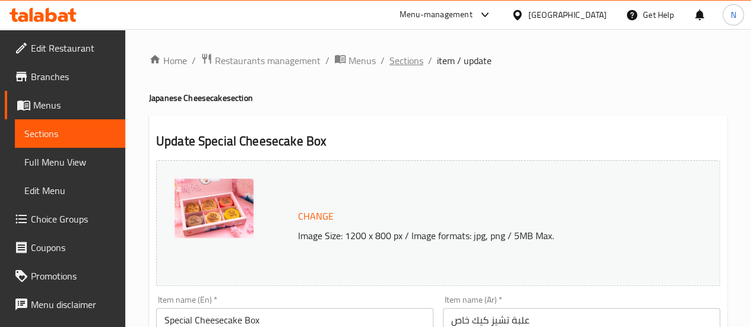
click at [405, 62] on span "Sections" at bounding box center [406, 60] width 34 height 14
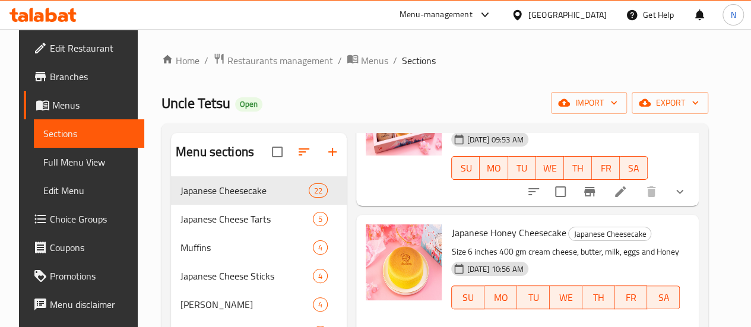
scroll to position [148, 0]
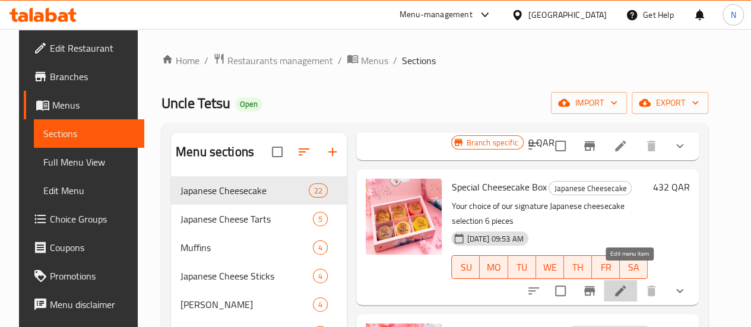
click at [627, 284] on icon at bounding box center [620, 291] width 14 height 14
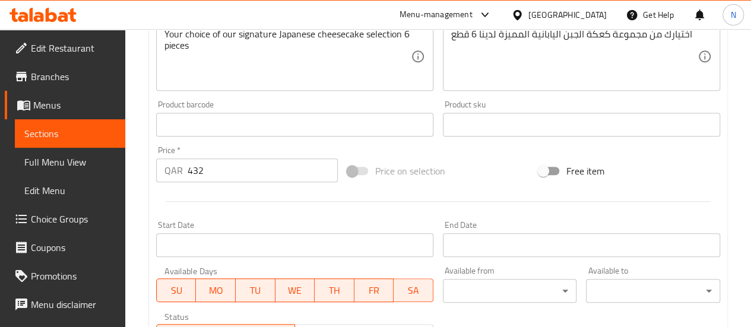
scroll to position [335, 0]
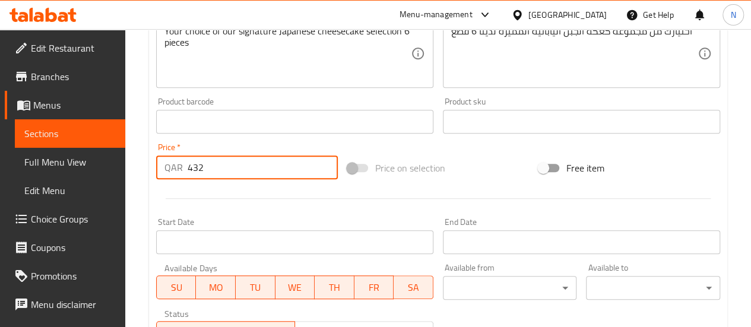
click at [242, 156] on input "432" at bounding box center [263, 168] width 150 height 24
type input "72"
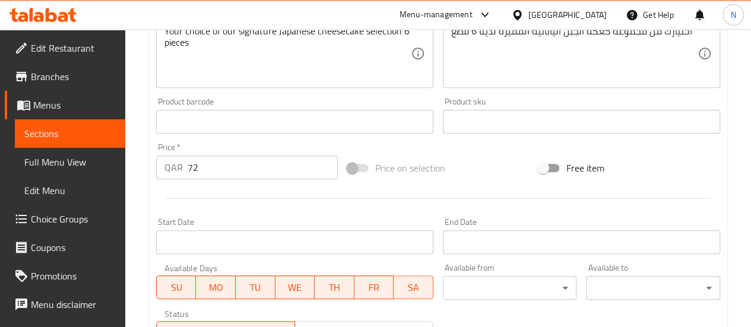
click at [243, 201] on div at bounding box center [437, 198] width 573 height 29
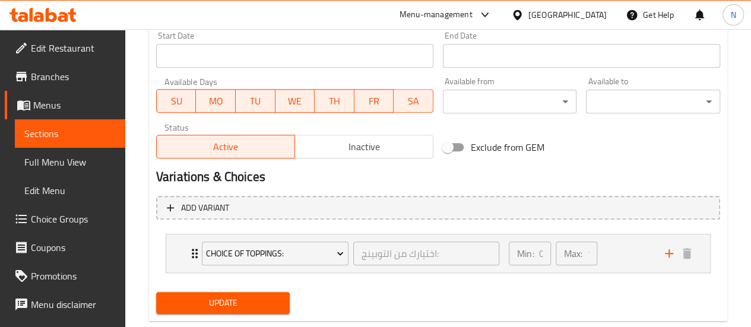
scroll to position [548, 0]
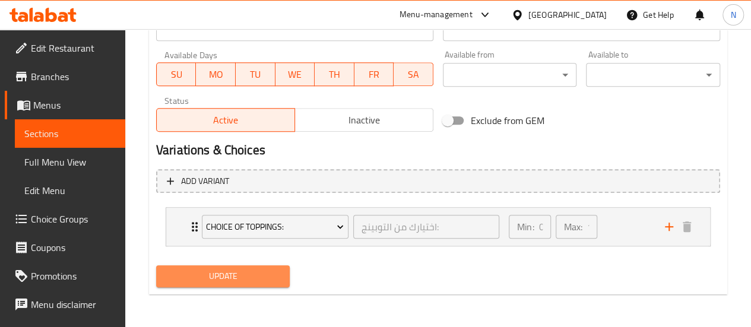
click at [241, 275] on span "Update" at bounding box center [223, 276] width 115 height 15
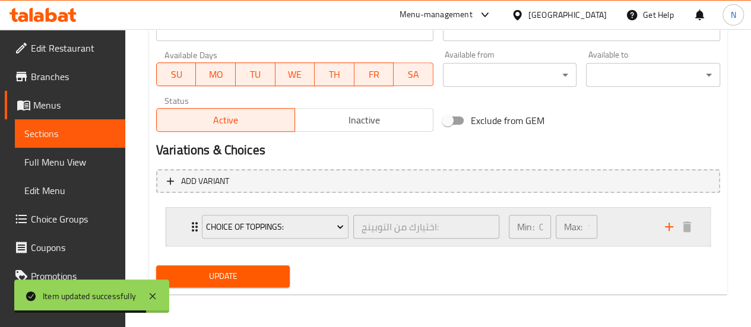
click at [496, 243] on div "Choice Of Toppings: اختيارك من التوبينج: ​" at bounding box center [351, 227] width 312 height 38
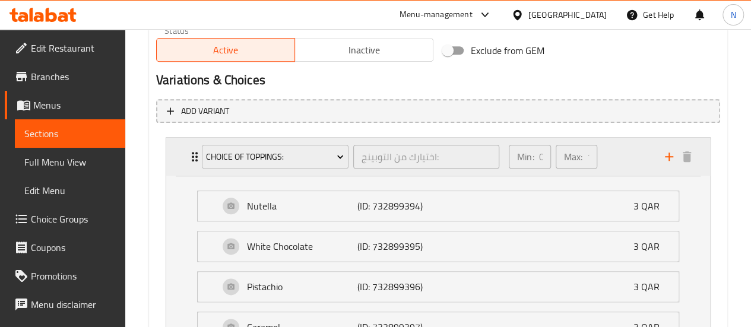
scroll to position [613, 0]
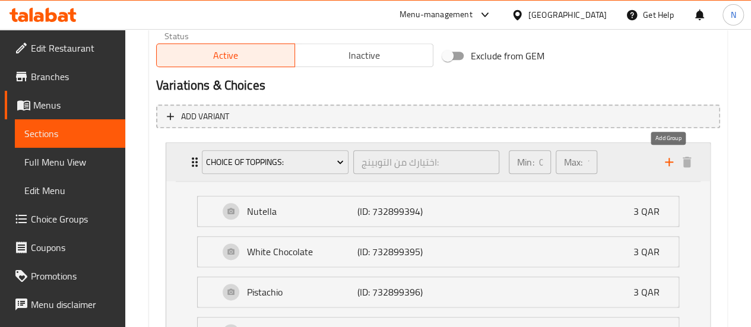
click at [666, 162] on icon "add" at bounding box center [669, 162] width 8 height 8
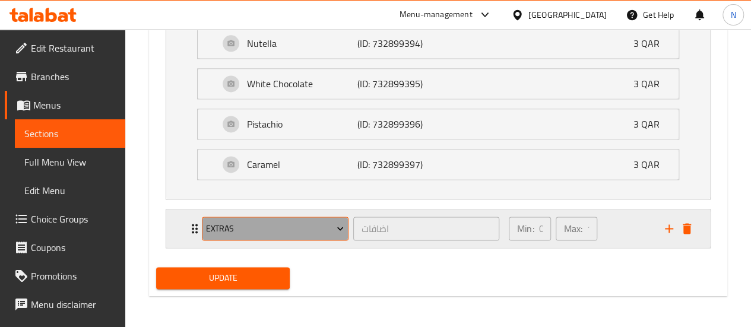
click at [290, 227] on span "Extras" at bounding box center [275, 228] width 138 height 15
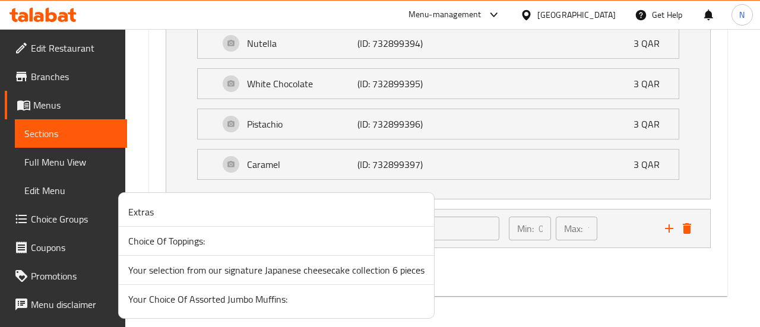
click at [258, 271] on span "Your selection from our signature Japanese cheesecake collection 6 pieces" at bounding box center [276, 270] width 296 height 14
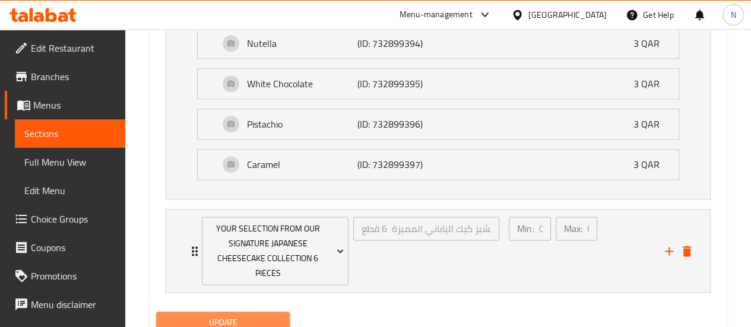
click at [234, 319] on span "Update" at bounding box center [223, 322] width 115 height 15
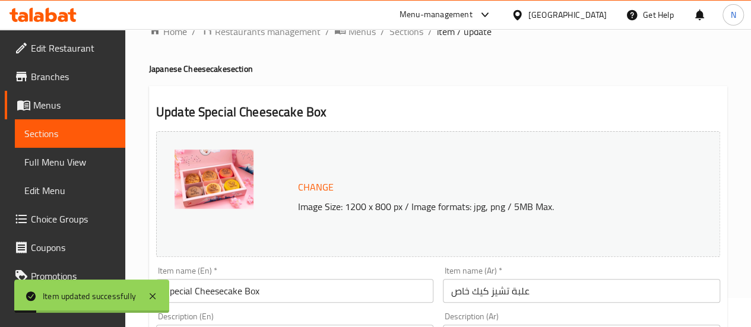
scroll to position [0, 0]
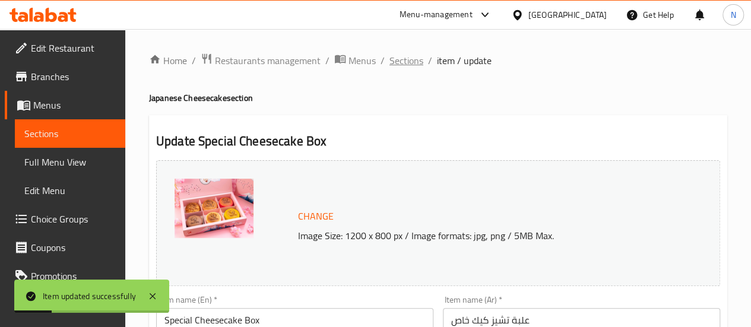
click at [396, 62] on span "Sections" at bounding box center [406, 60] width 34 height 14
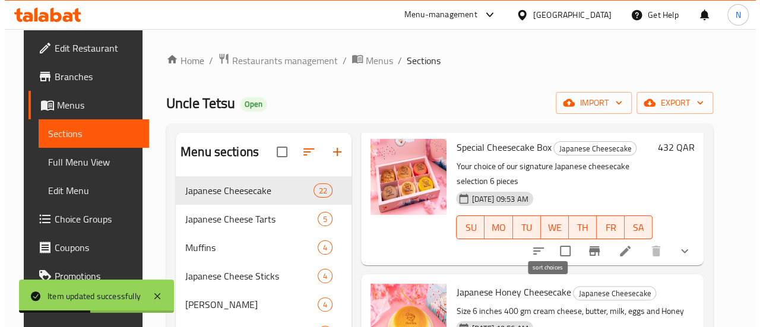
scroll to position [192, 0]
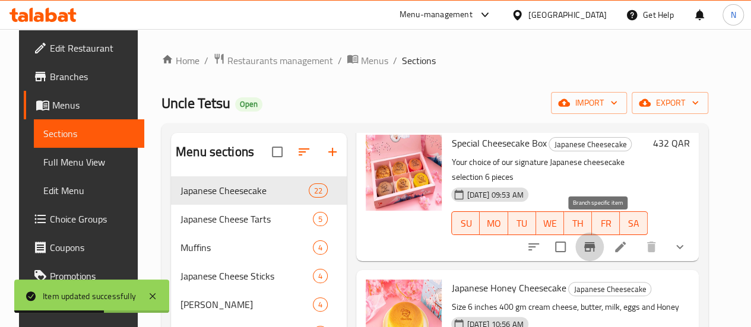
click at [597, 240] on icon "Branch-specific-item" at bounding box center [589, 247] width 14 height 14
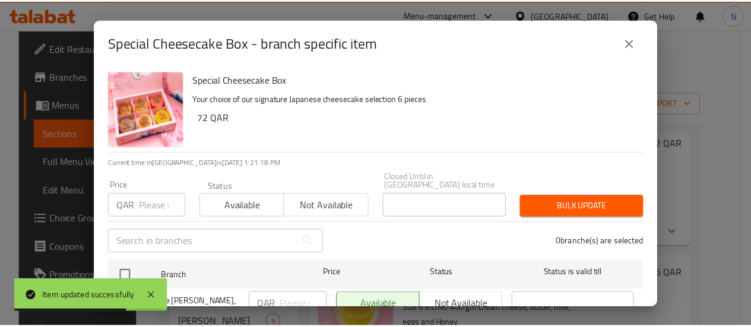
scroll to position [64, 0]
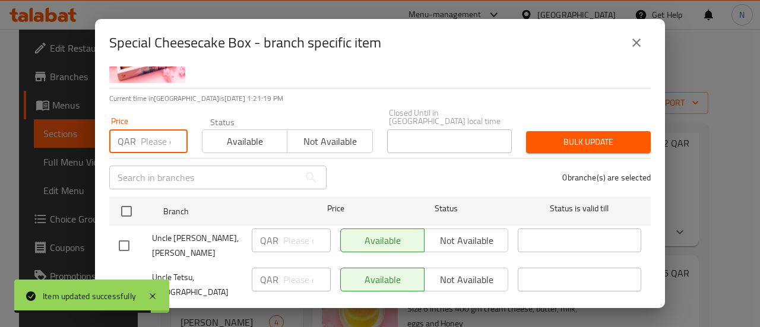
click at [154, 141] on input "number" at bounding box center [164, 141] width 47 height 24
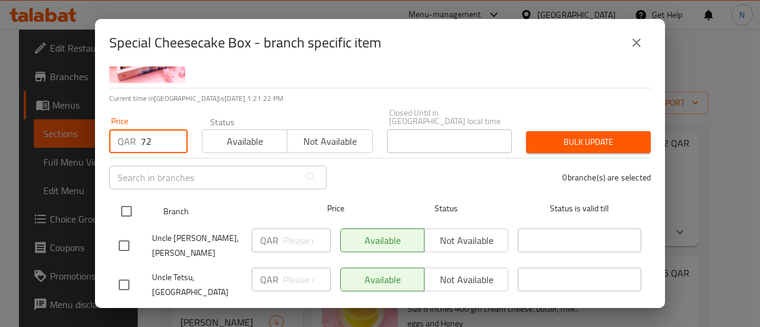
type input "72"
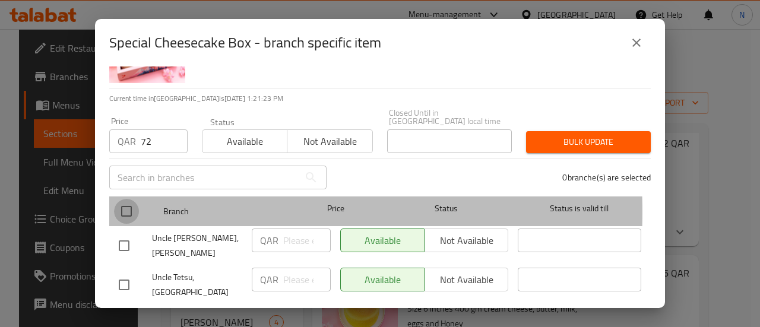
click at [125, 203] on input "checkbox" at bounding box center [126, 211] width 25 height 25
checkbox input "true"
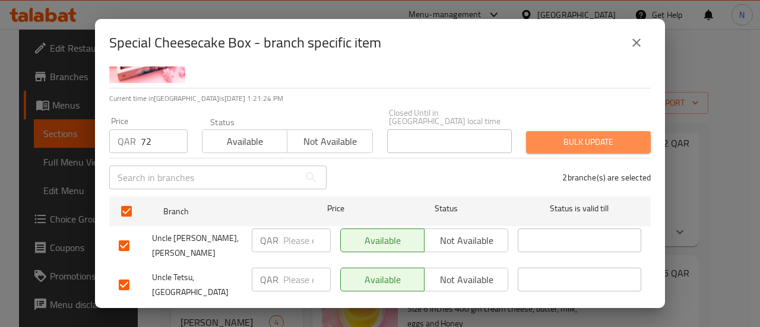
click at [602, 135] on span "Bulk update" at bounding box center [588, 142] width 106 height 15
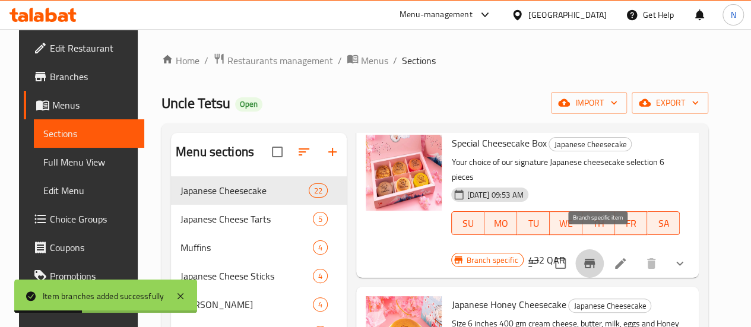
click at [597, 256] on icon "Branch-specific-item" at bounding box center [589, 263] width 14 height 14
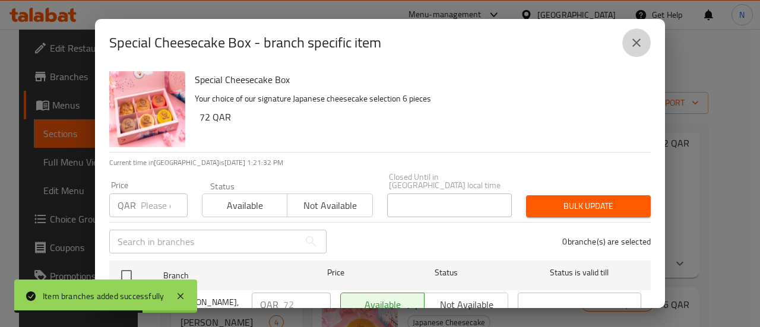
click at [633, 51] on button "close" at bounding box center [636, 42] width 28 height 28
